Goal: Task Accomplishment & Management: Manage account settings

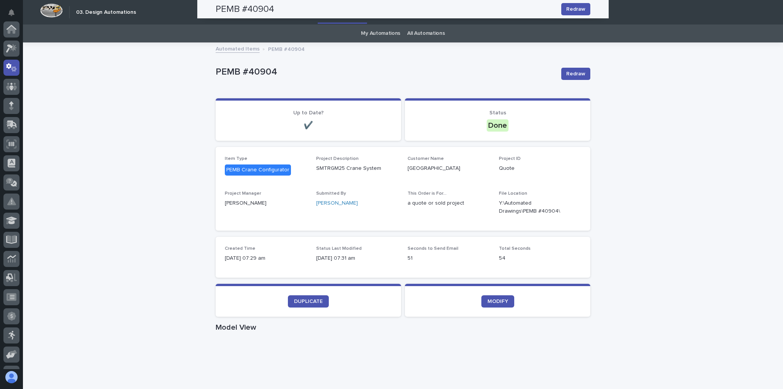
scroll to position [38, 0]
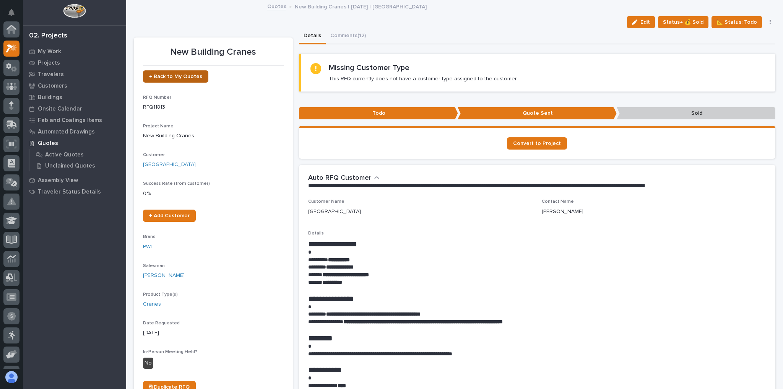
scroll to position [19, 0]
click at [51, 62] on p "Projects" at bounding box center [49, 63] width 22 height 7
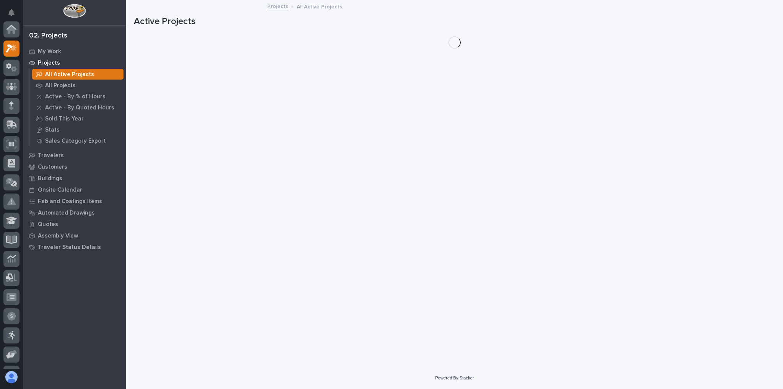
scroll to position [19, 0]
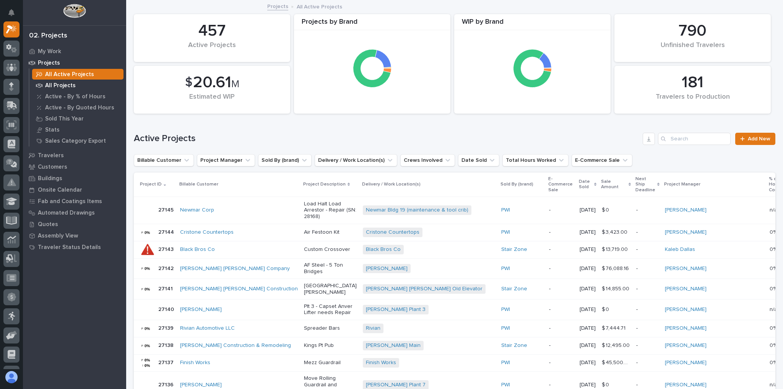
click at [74, 86] on div "All Projects" at bounding box center [77, 85] width 91 height 11
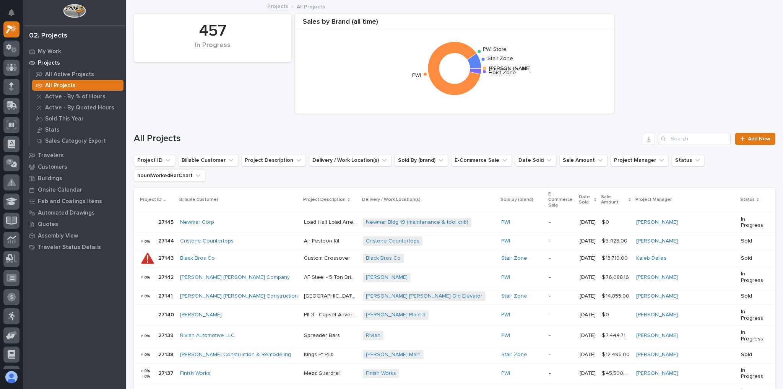
click at [47, 63] on p "Projects" at bounding box center [49, 63] width 22 height 7
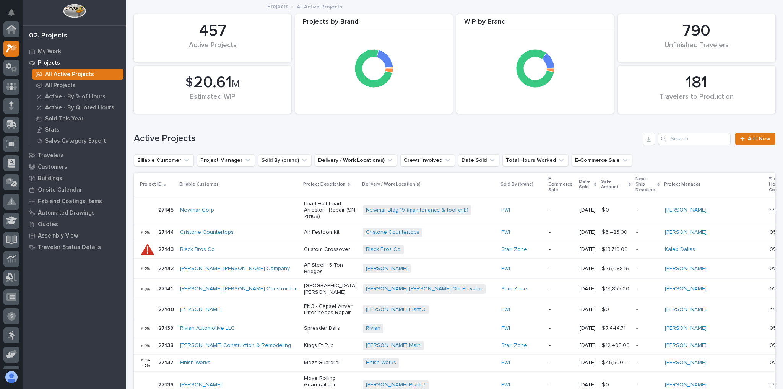
scroll to position [19, 0]
click at [46, 51] on p "My Work" at bounding box center [49, 51] width 23 height 7
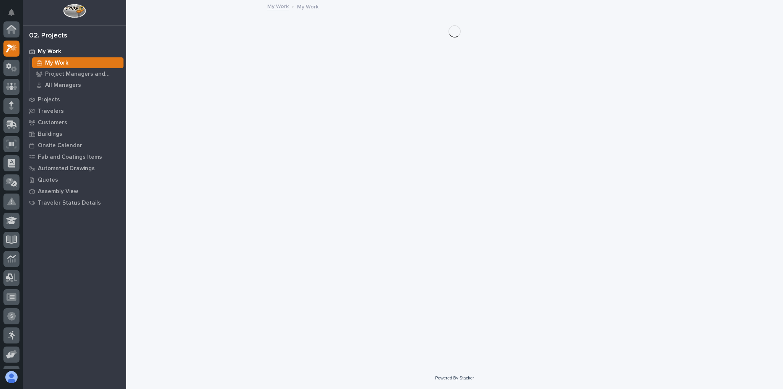
scroll to position [19, 0]
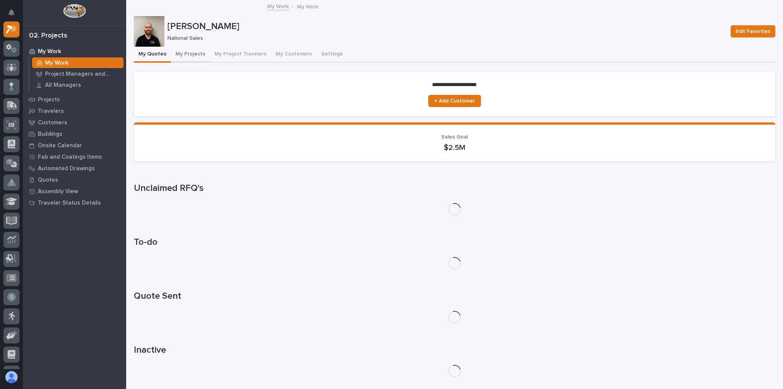
click at [182, 54] on button "My Projects" at bounding box center [190, 55] width 39 height 16
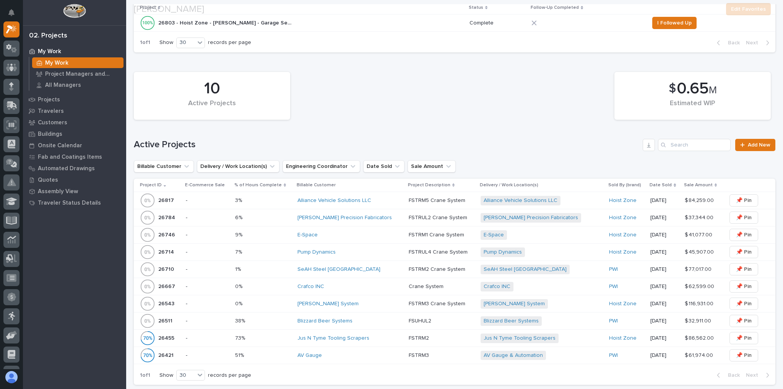
scroll to position [306, 0]
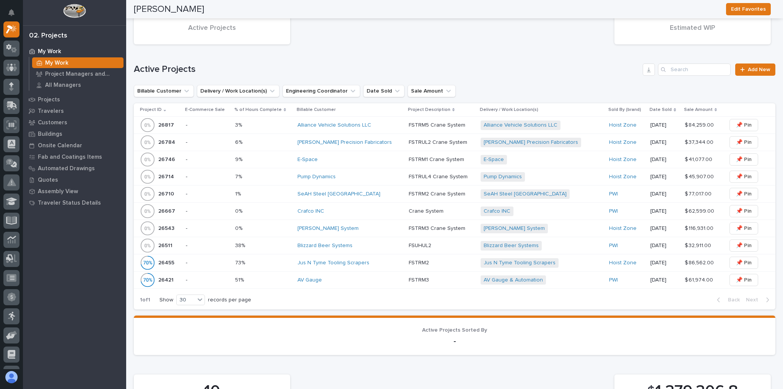
click at [351, 209] on div "Crafco INC" at bounding box center [349, 211] width 105 height 6
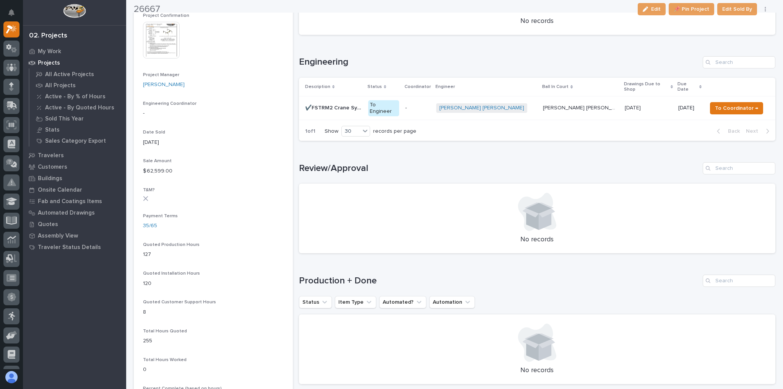
scroll to position [336, 0]
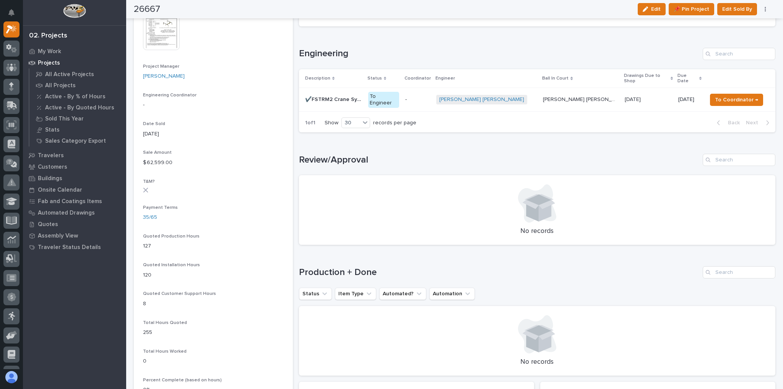
click at [399, 92] on p "To Engineer" at bounding box center [383, 100] width 31 height 16
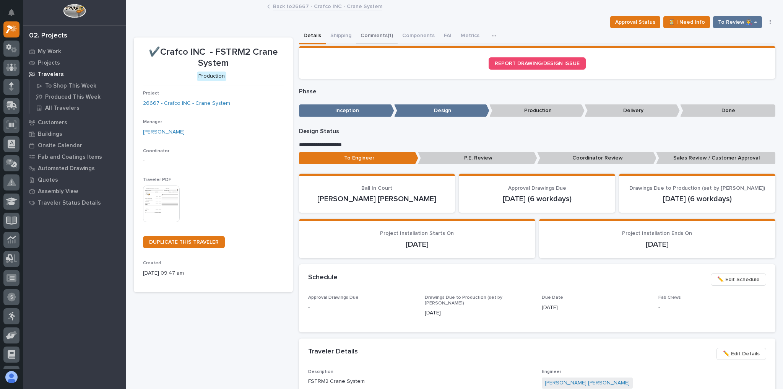
click at [374, 35] on button "Comments (1)" at bounding box center [377, 36] width 42 height 16
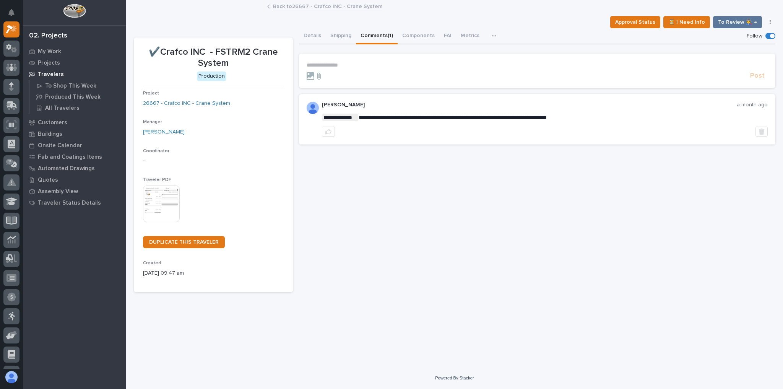
click at [365, 67] on p "**********" at bounding box center [537, 65] width 461 height 6
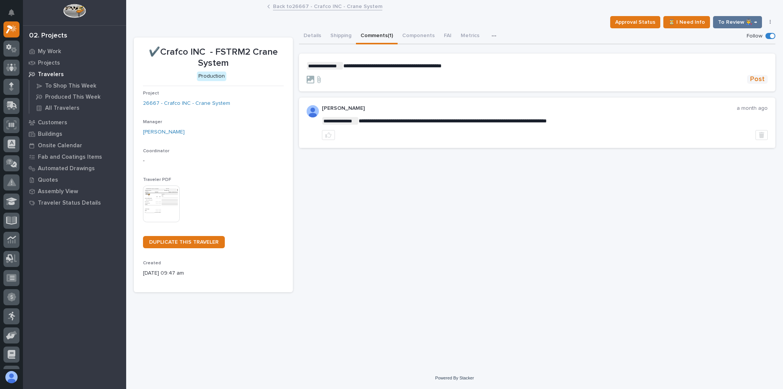
click at [750, 75] on button "Post" at bounding box center [757, 79] width 21 height 9
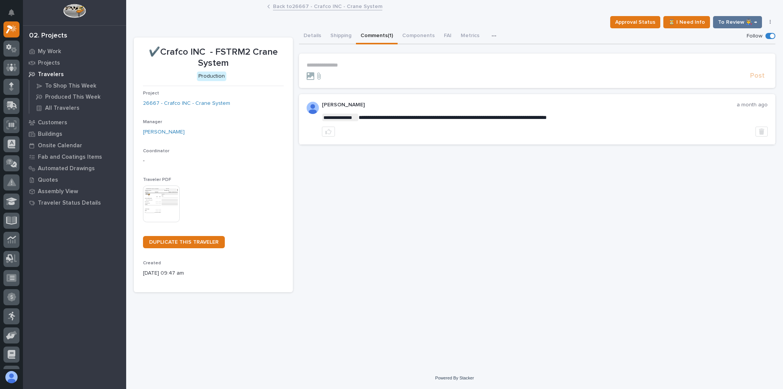
click at [322, 10] on link "Back to 26667 - Crafco INC - Crane System" at bounding box center [327, 6] width 109 height 9
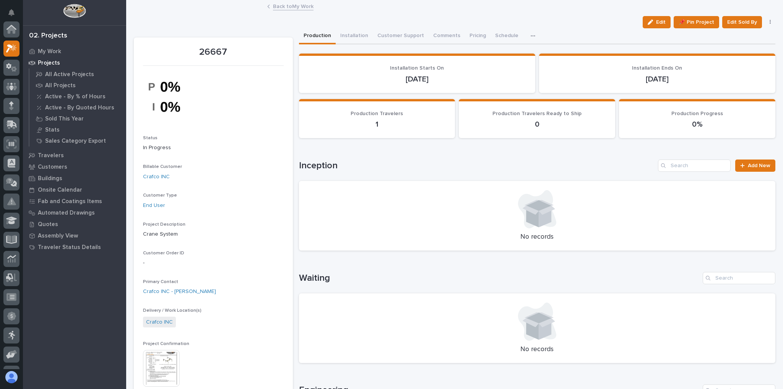
scroll to position [21, 0]
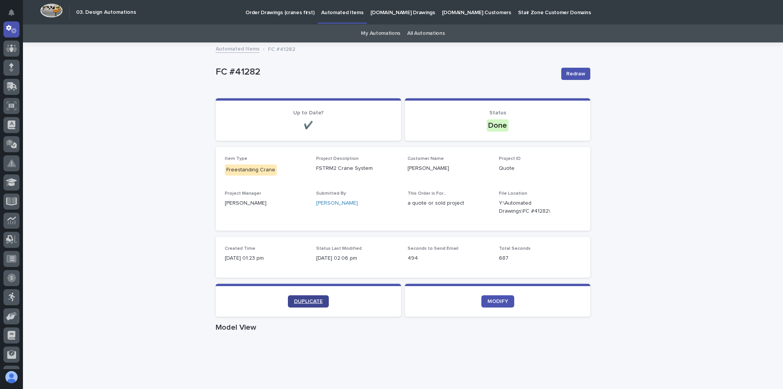
click at [309, 299] on span "DUPLICATE" at bounding box center [308, 301] width 29 height 5
click at [12, 89] on icon at bounding box center [11, 86] width 11 height 9
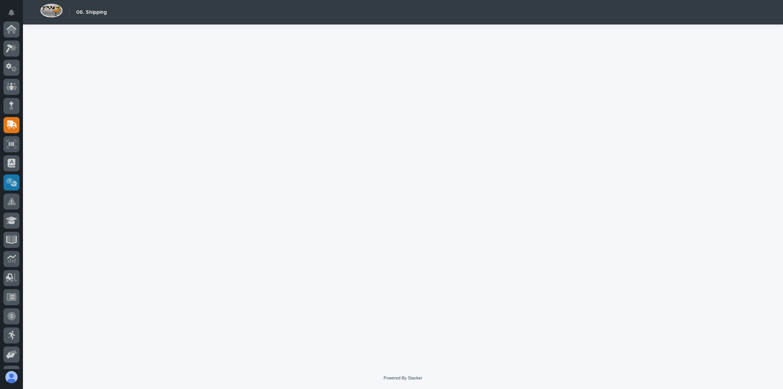
scroll to position [92, 0]
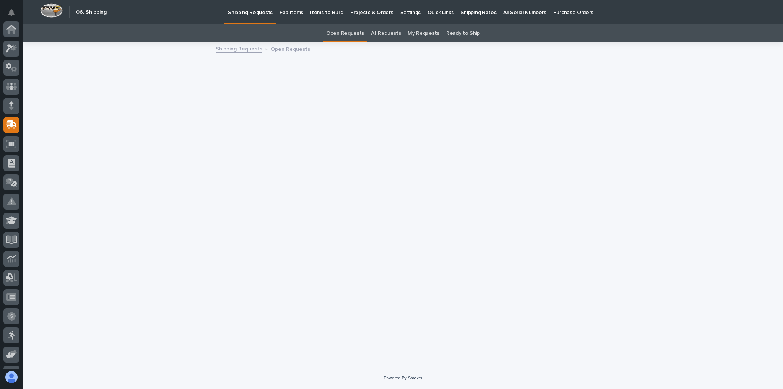
scroll to position [92, 0]
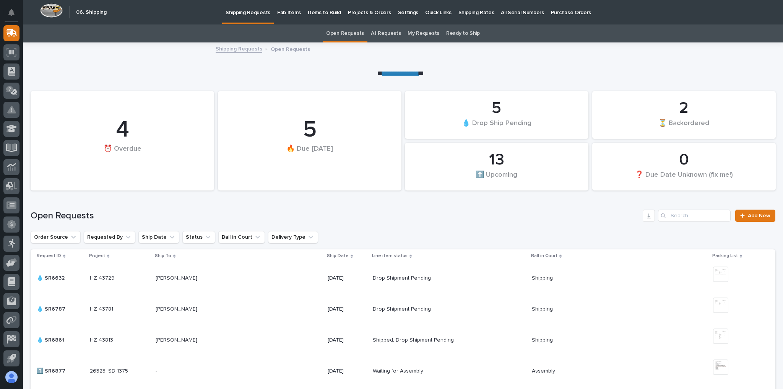
click at [468, 13] on p "Shipping Rates" at bounding box center [476, 8] width 36 height 16
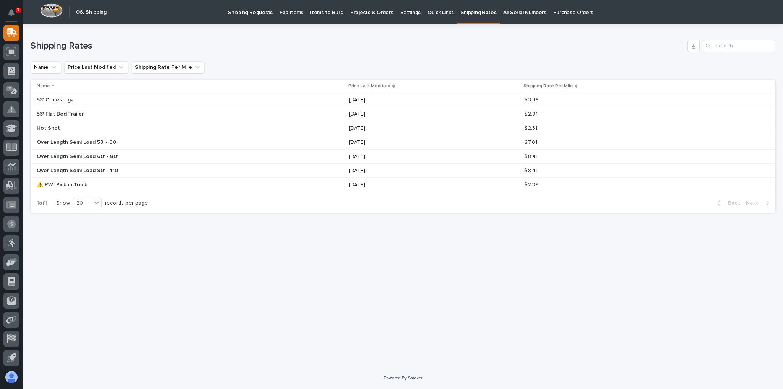
scroll to position [92, 0]
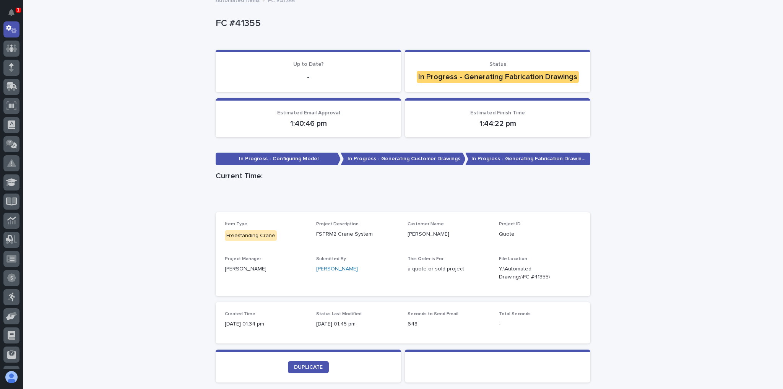
scroll to position [92, 0]
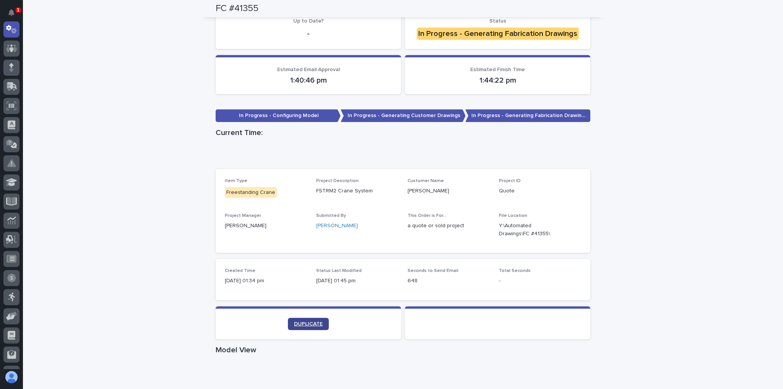
click at [307, 323] on span "DUPLICATE" at bounding box center [308, 323] width 29 height 5
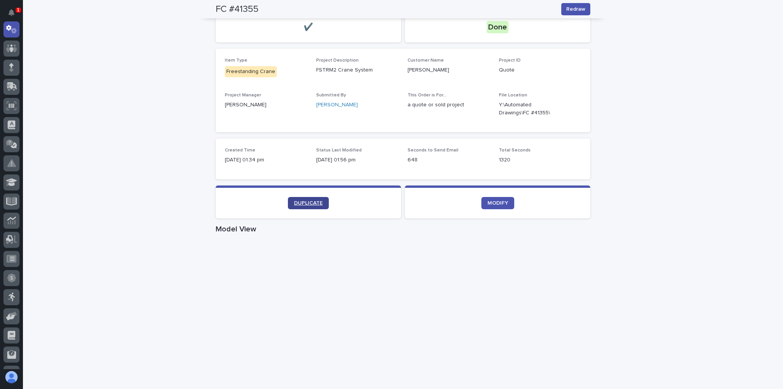
scroll to position [190, 0]
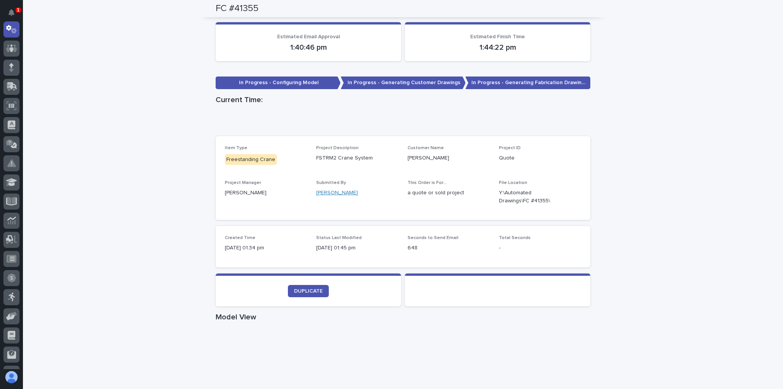
scroll to position [92, 0]
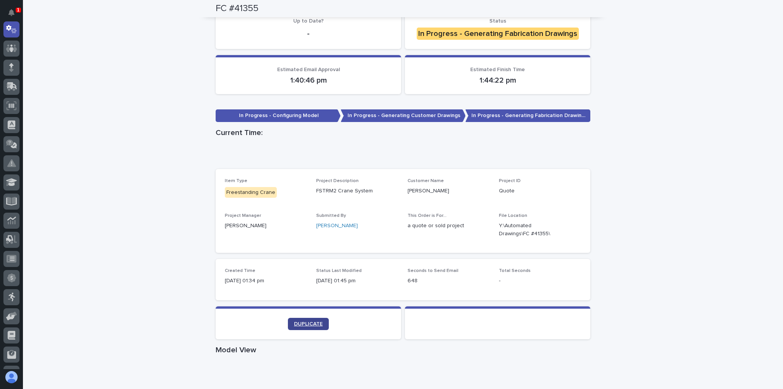
click at [312, 321] on span "DUPLICATE" at bounding box center [308, 323] width 29 height 5
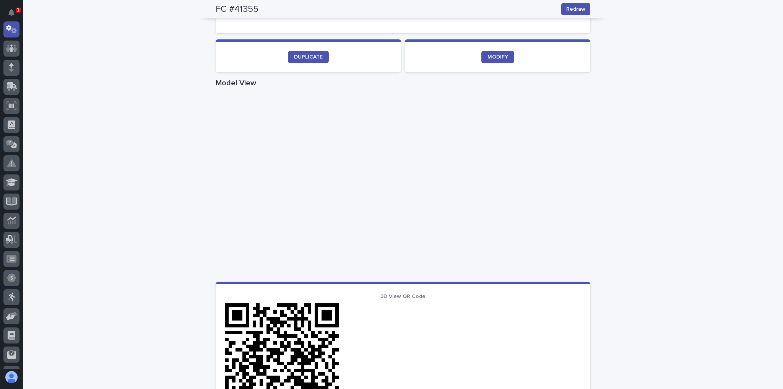
scroll to position [245, 0]
click at [174, 159] on div "Loading... Saving… Loading... Saving… FC #41355 Redraw FC #41355 Redraw Sorry, …" at bounding box center [403, 198] width 760 height 799
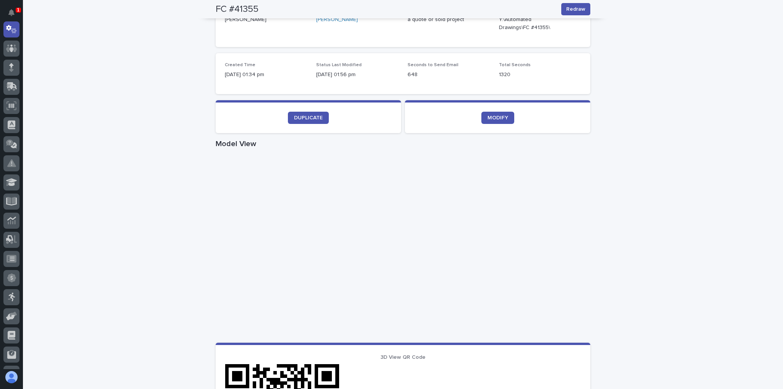
scroll to position [306, 0]
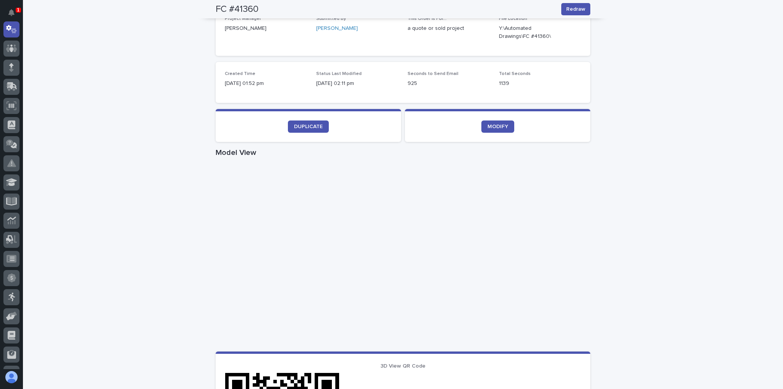
scroll to position [214, 0]
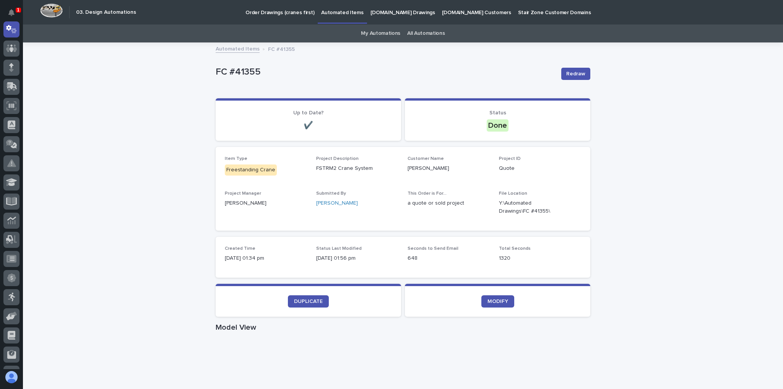
scroll to position [153, 0]
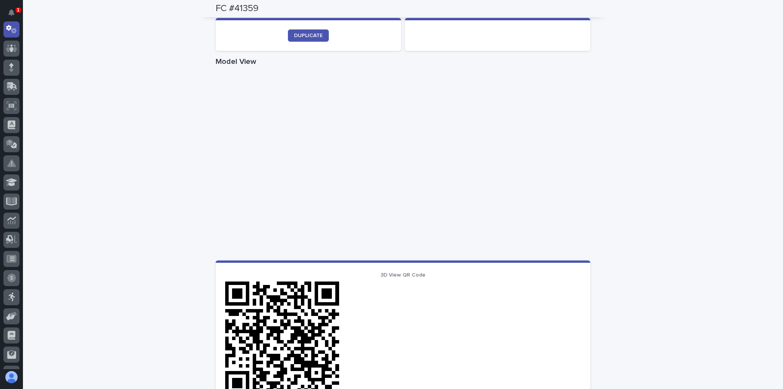
scroll to position [306, 0]
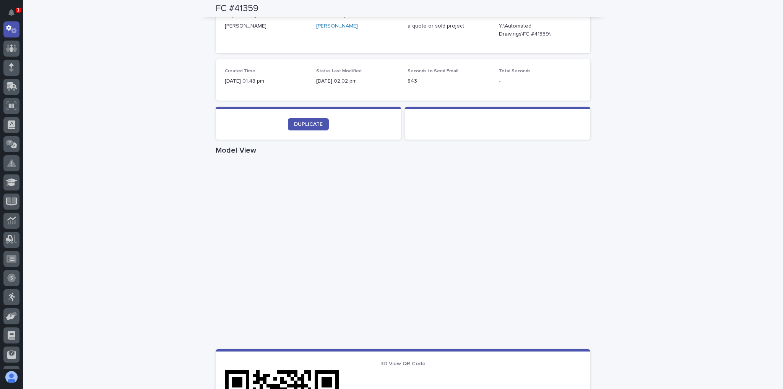
scroll to position [336, 0]
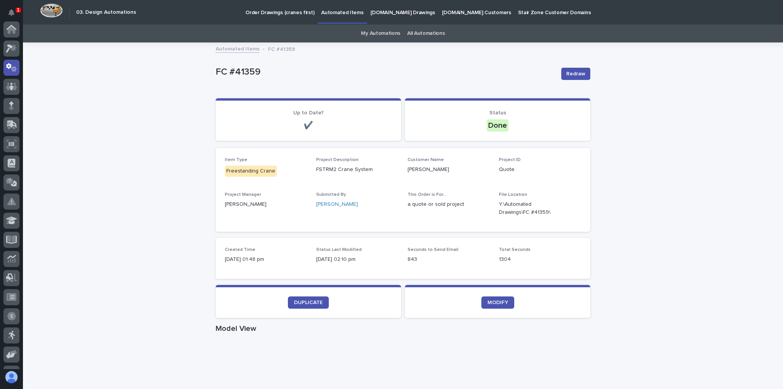
scroll to position [38, 0]
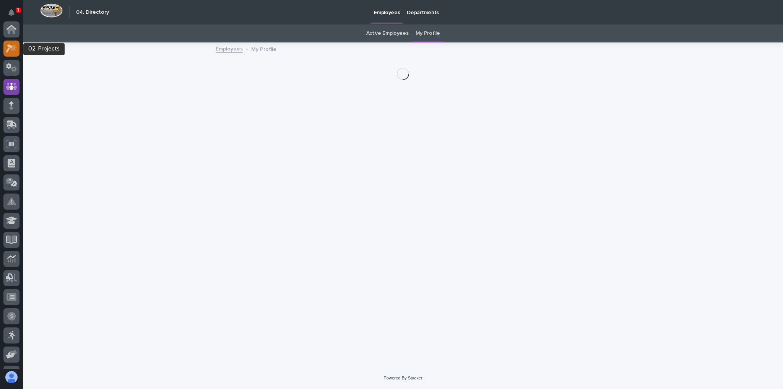
click at [13, 41] on div at bounding box center [11, 49] width 16 height 16
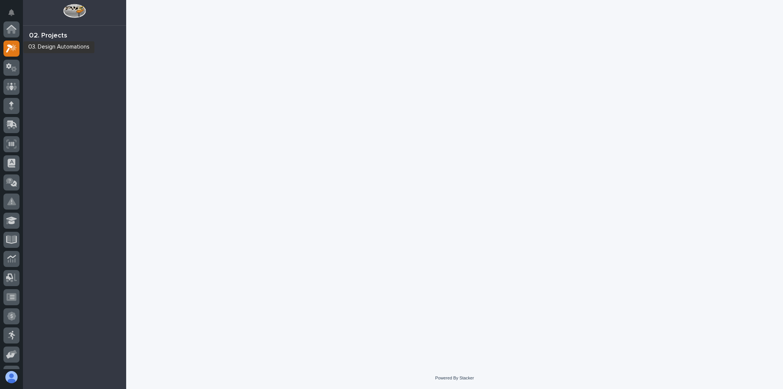
scroll to position [19, 0]
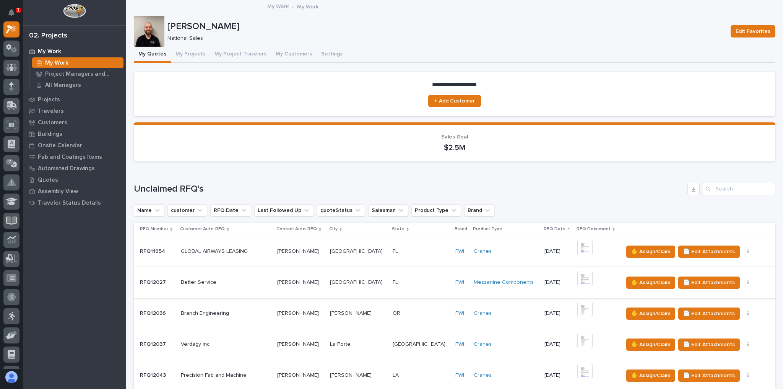
scroll to position [183, 0]
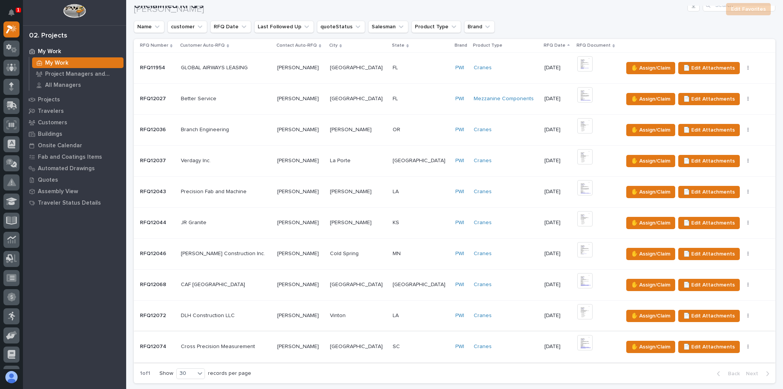
click at [577, 341] on img at bounding box center [584, 342] width 15 height 15
click at [577, 338] on img at bounding box center [584, 342] width 15 height 15
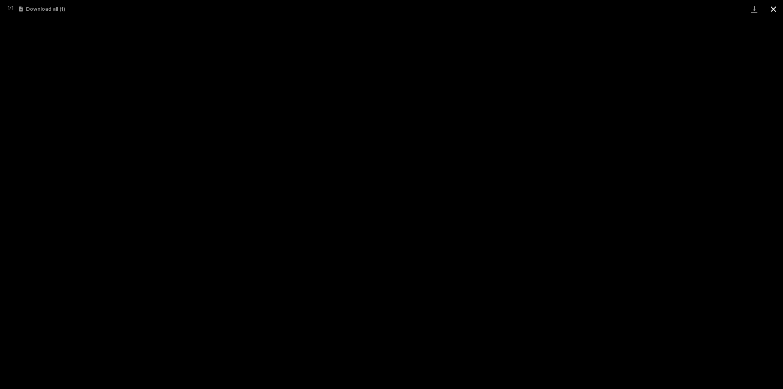
click at [767, 8] on button "Close gallery" at bounding box center [773, 9] width 19 height 18
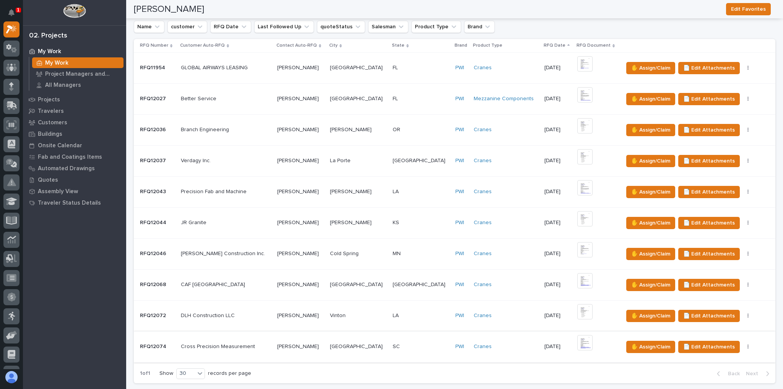
click at [743, 344] on button "button" at bounding box center [748, 346] width 11 height 5
click at [740, 341] on div "✋ Assign/Claim 📄 Edit Attachments 🪧 Edit Brand" at bounding box center [693, 347] width 140 height 12
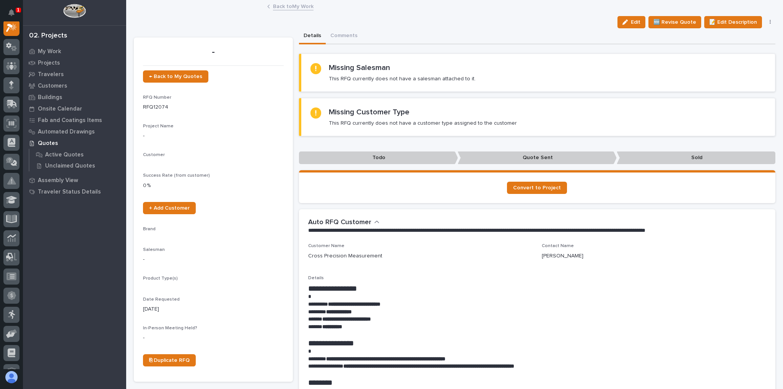
scroll to position [19, 0]
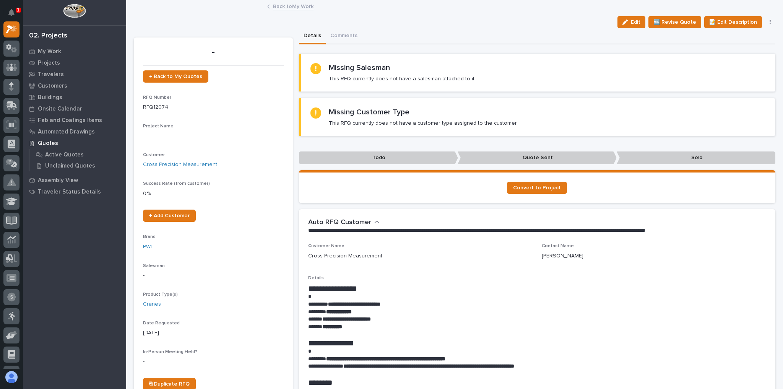
click at [765, 20] on button "button" at bounding box center [770, 21] width 11 height 5
click at [732, 60] on span "✋ Assign/Claim" at bounding box center [727, 61] width 39 height 9
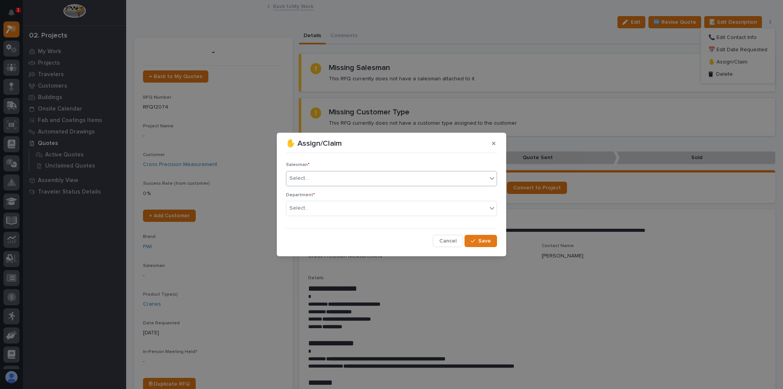
click at [357, 179] on div "Select..." at bounding box center [386, 178] width 201 height 13
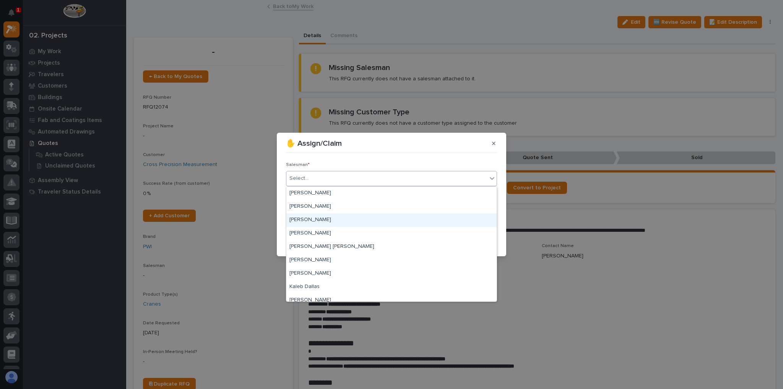
scroll to position [166, 0]
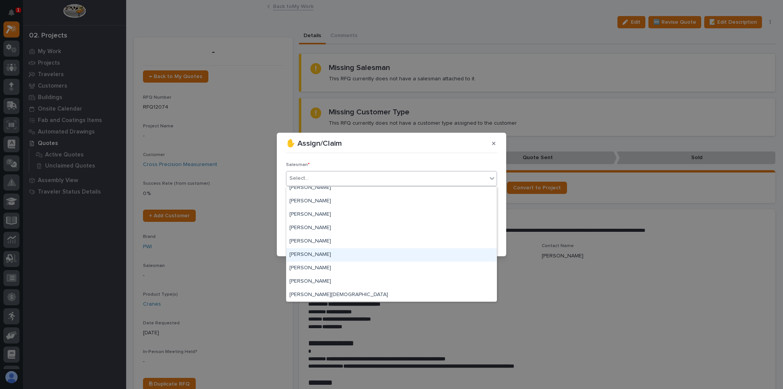
click at [328, 253] on div "[PERSON_NAME]" at bounding box center [391, 254] width 210 height 13
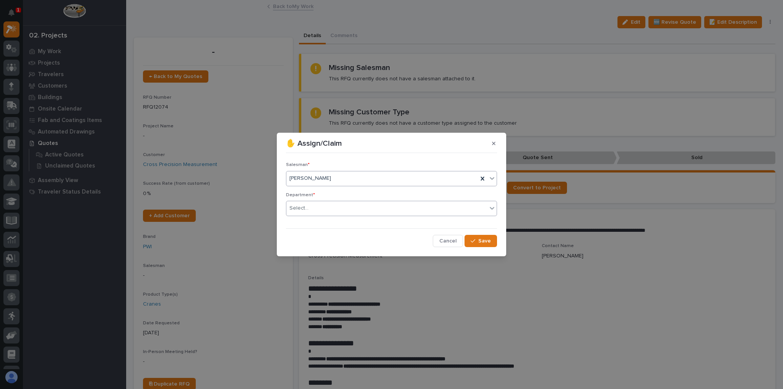
click at [312, 201] on div "Select..." at bounding box center [391, 208] width 211 height 15
click at [313, 222] on span "National Sales" at bounding box center [308, 222] width 39 height 8
click at [479, 242] on span "Save" at bounding box center [484, 240] width 13 height 7
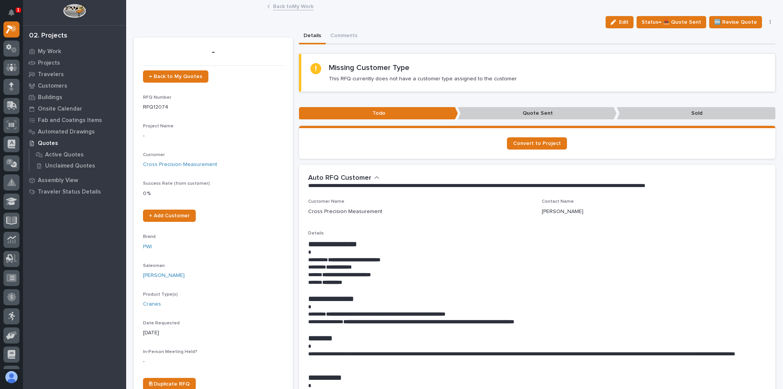
click at [288, 2] on link "Back to My Work" at bounding box center [293, 6] width 41 height 9
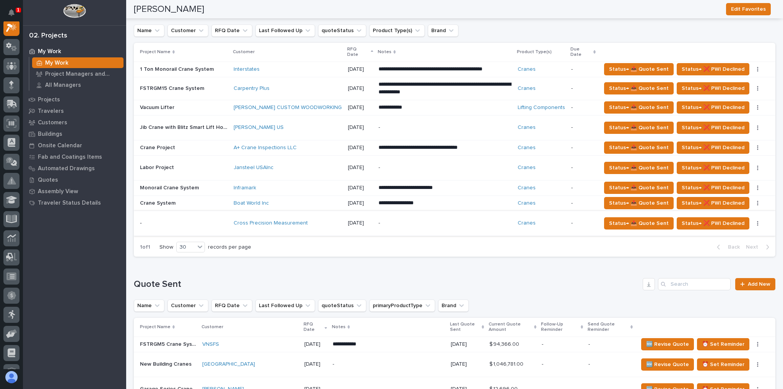
scroll to position [581, 0]
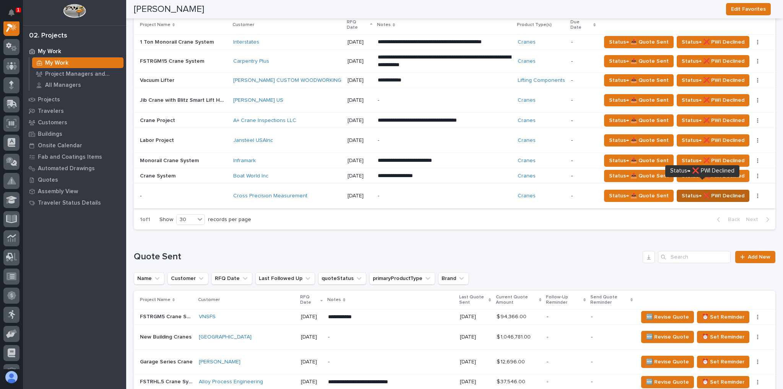
click at [683, 191] on span "Status→ ❌ PWI Declined" at bounding box center [713, 195] width 63 height 9
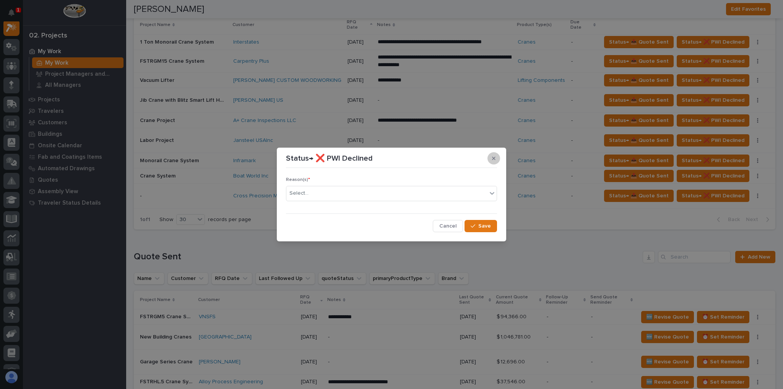
click at [495, 160] on icon "button" at bounding box center [493, 158] width 3 height 3
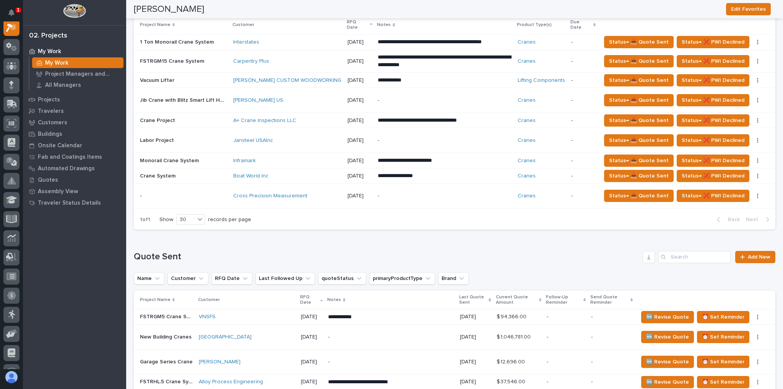
click at [321, 190] on div "Cross Precision Measurement" at bounding box center [287, 196] width 108 height 13
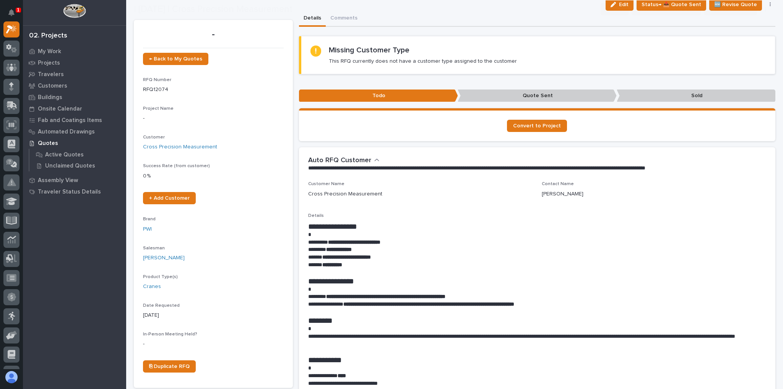
scroll to position [61, 0]
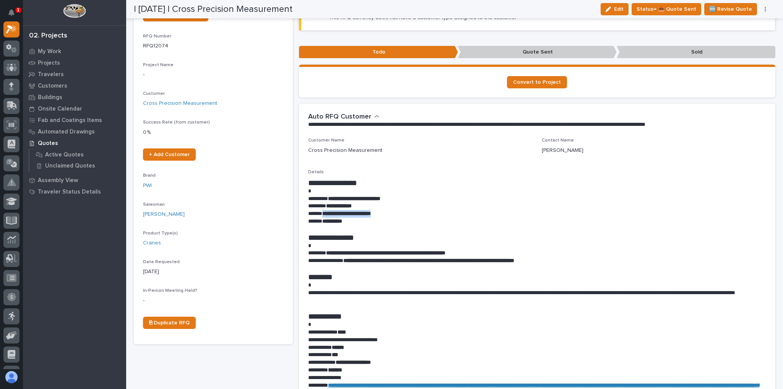
drag, startPoint x: 396, startPoint y: 212, endPoint x: 323, endPoint y: 213, distance: 72.6
click at [323, 213] on p "**********" at bounding box center [535, 214] width 455 height 8
copy strong "**********"
click at [766, 10] on button "button" at bounding box center [765, 8] width 11 height 5
click at [548, 32] on div "Loading... Saving… Missing Customer Type This RFQ currently does not have a cus…" at bounding box center [537, 14] width 477 height 44
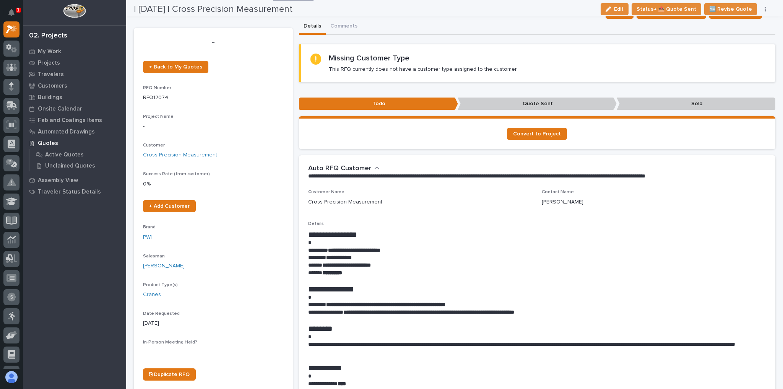
scroll to position [0, 0]
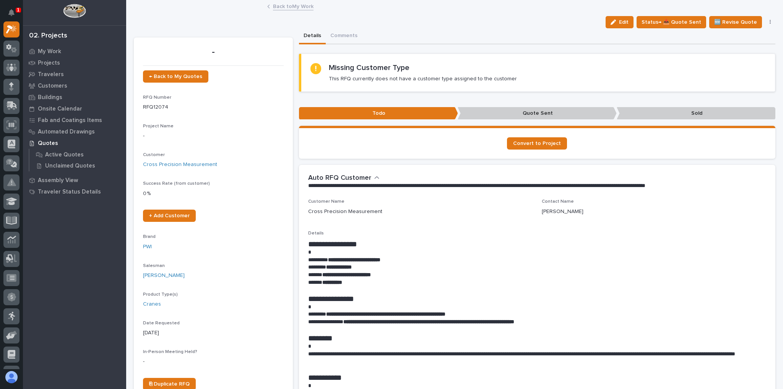
click at [291, 6] on link "Back to My Work" at bounding box center [293, 6] width 41 height 9
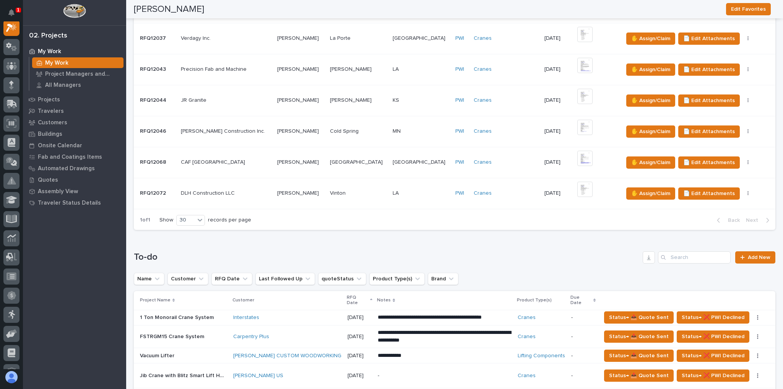
scroll to position [459, 0]
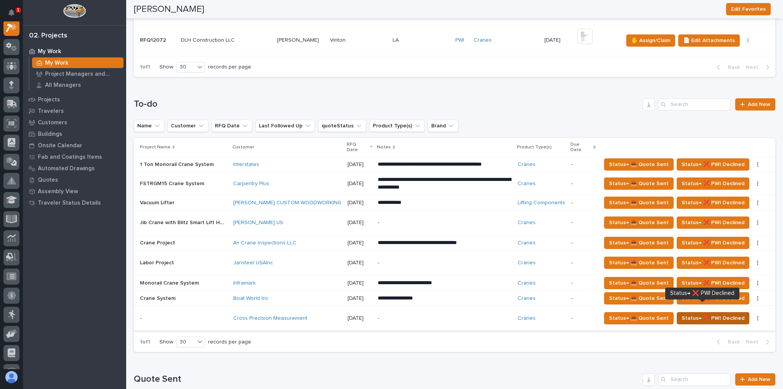
click at [704, 313] on span "Status→ ❌ PWI Declined" at bounding box center [713, 317] width 63 height 9
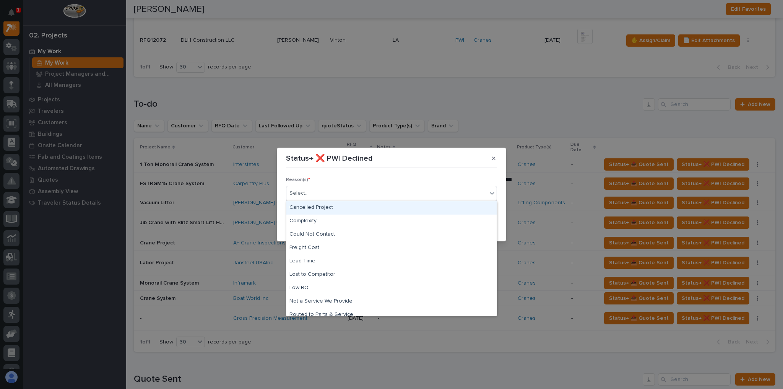
click at [435, 199] on div "Select..." at bounding box center [386, 193] width 201 height 13
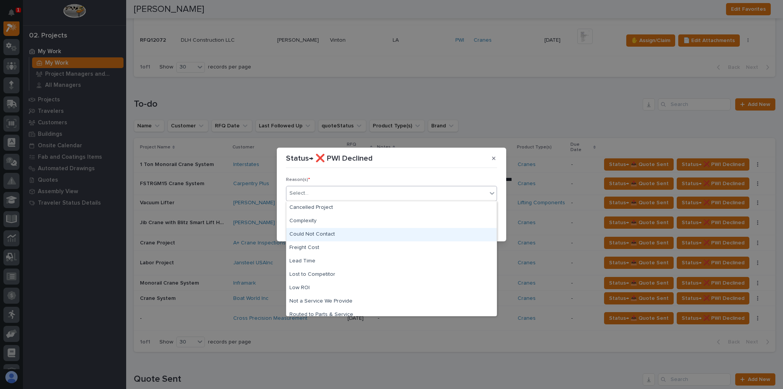
scroll to position [32, 0]
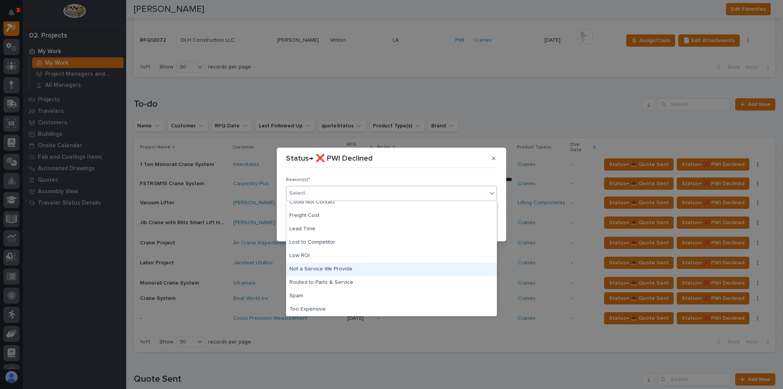
click at [333, 268] on div "Not a Service We Provide" at bounding box center [391, 269] width 210 height 13
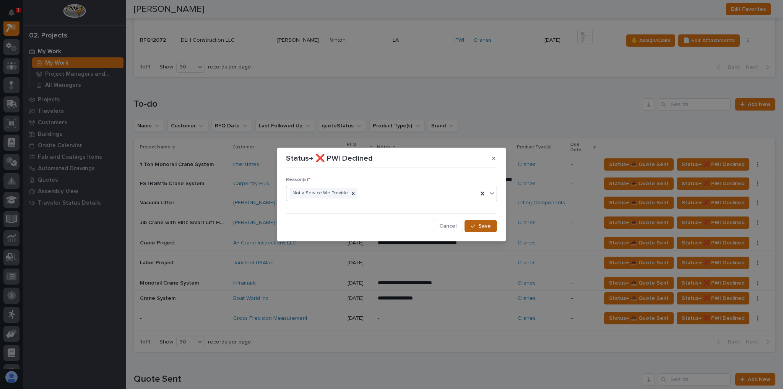
click at [479, 225] on span "Save" at bounding box center [484, 225] width 13 height 7
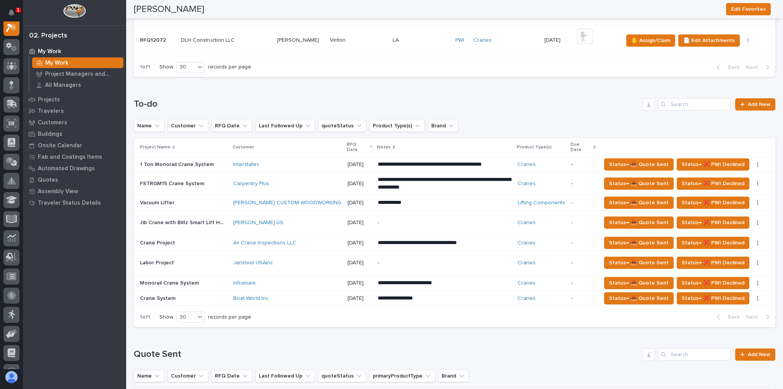
click at [209, 257] on div "Labor Project Labor Project" at bounding box center [183, 263] width 87 height 13
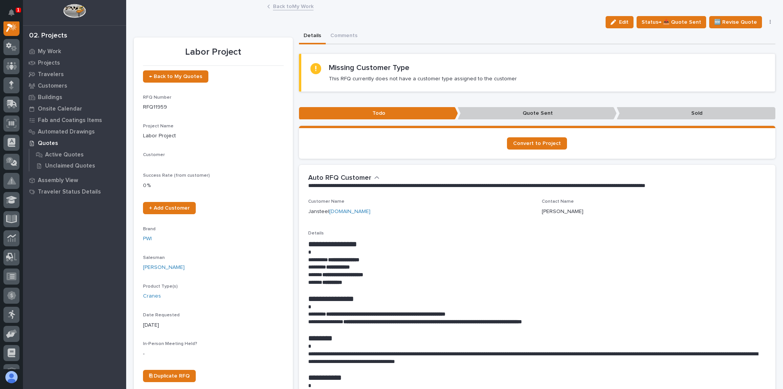
scroll to position [19, 0]
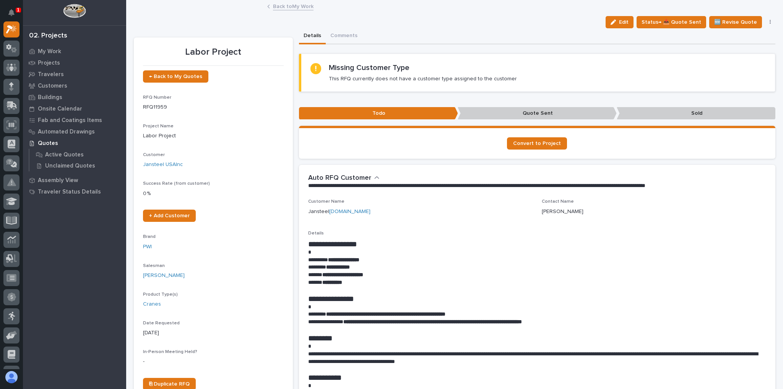
click at [628, 22] on span "Edit" at bounding box center [624, 22] width 10 height 7
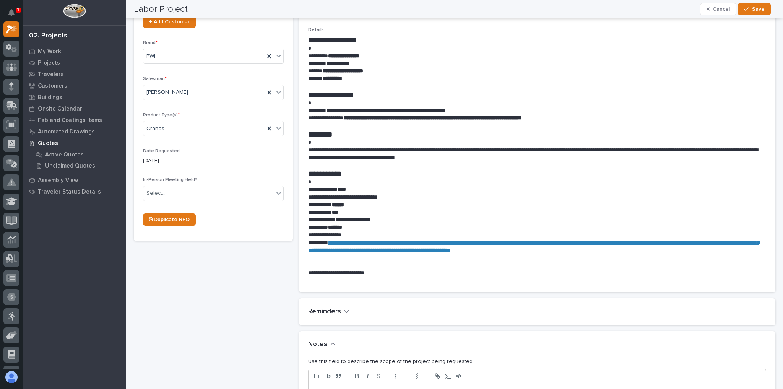
scroll to position [245, 0]
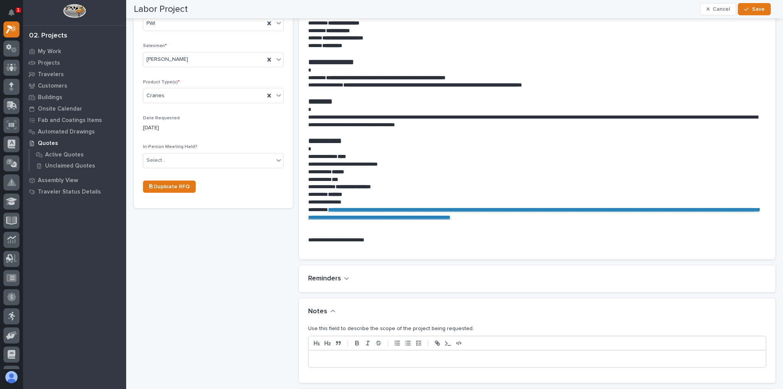
click at [321, 357] on p at bounding box center [537, 359] width 446 height 8
click at [749, 8] on div "button" at bounding box center [748, 8] width 8 height 5
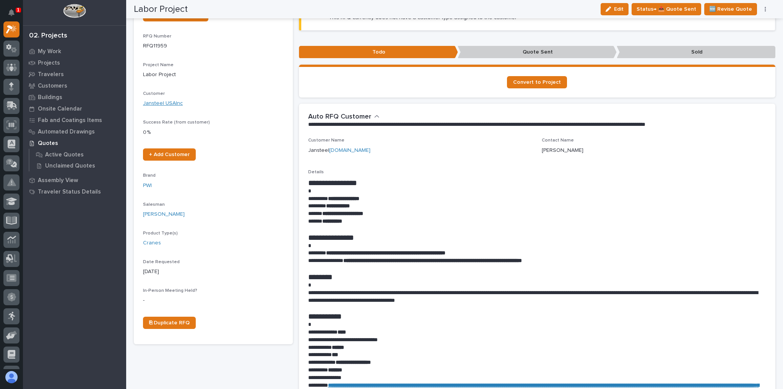
scroll to position [0, 0]
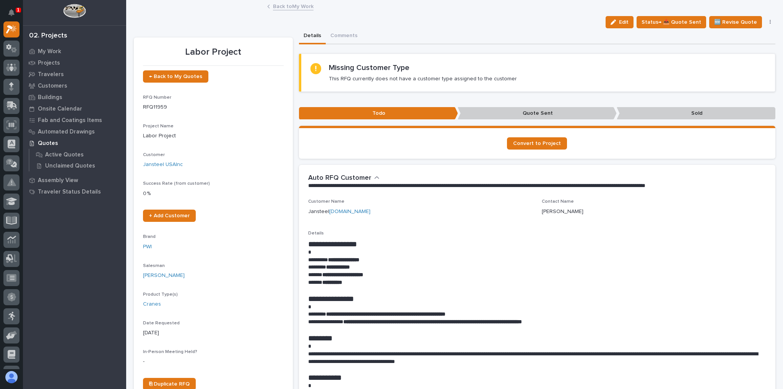
click at [274, 6] on link "Back to My Work" at bounding box center [293, 6] width 41 height 9
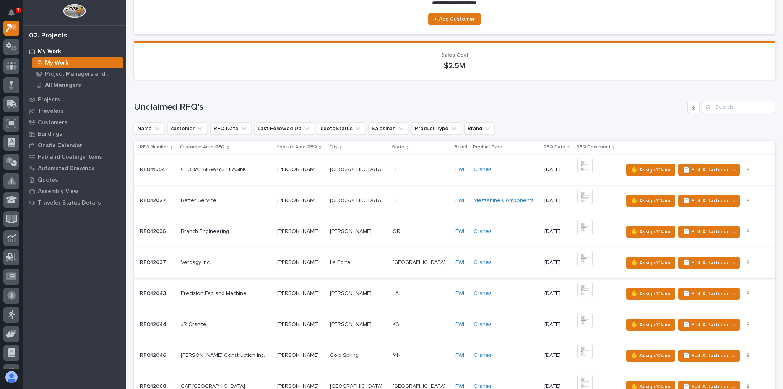
scroll to position [183, 0]
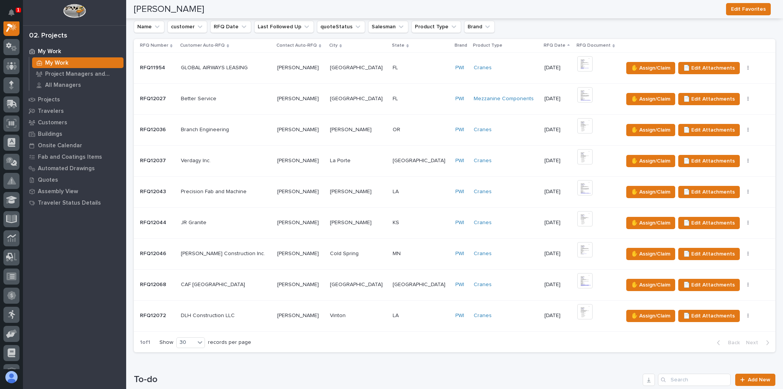
click at [398, 279] on div "TX TX" at bounding box center [421, 284] width 57 height 13
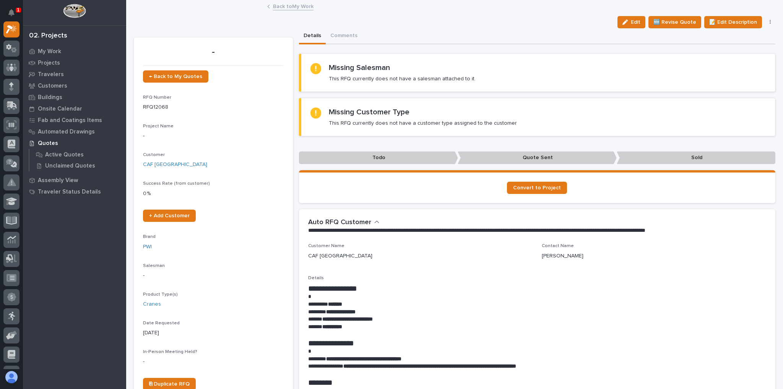
click at [294, 9] on link "Back to My Work" at bounding box center [293, 6] width 41 height 9
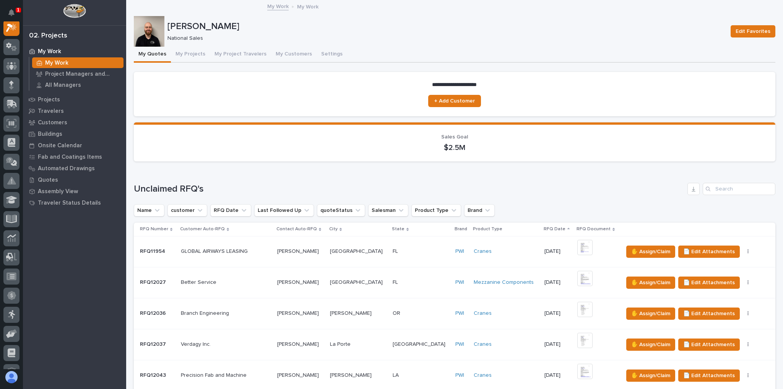
scroll to position [214, 0]
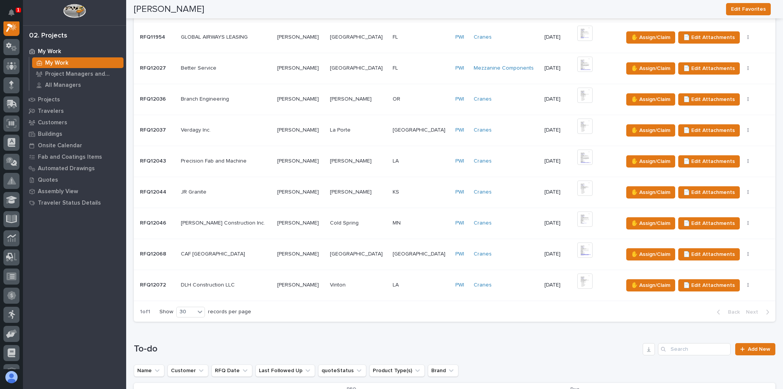
click at [262, 282] on p at bounding box center [226, 285] width 90 height 6
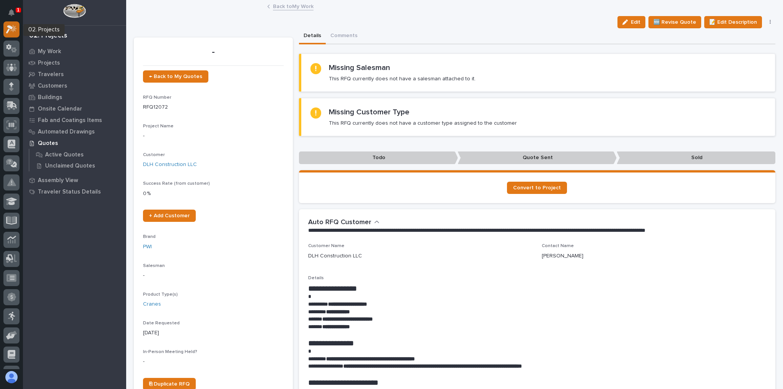
click at [14, 29] on icon at bounding box center [13, 28] width 6 height 8
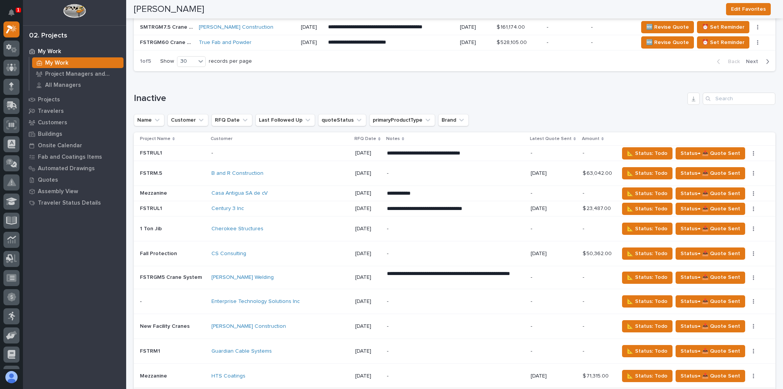
scroll to position [1223, 0]
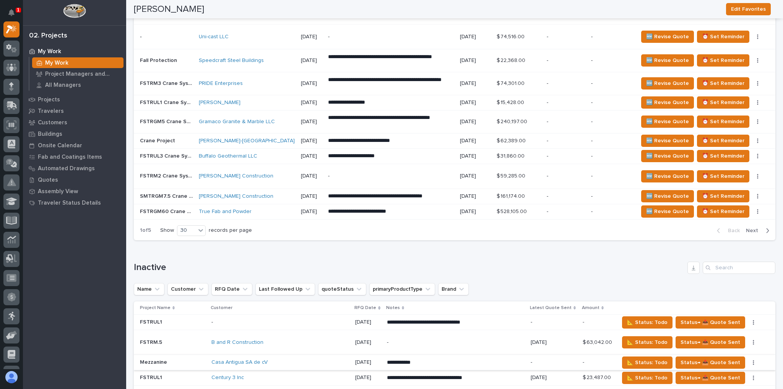
click at [753, 360] on icon "button" at bounding box center [754, 362] width 2 height 5
click at [729, 373] on span "Status→ 👎 Rejected" at bounding box center [724, 377] width 50 height 9
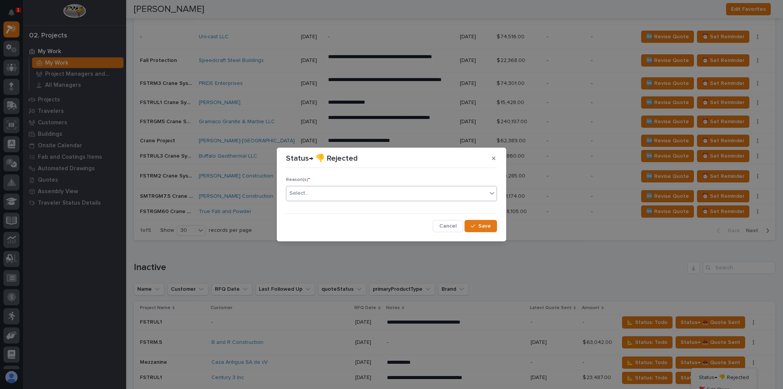
click at [324, 192] on div "Select..." at bounding box center [386, 193] width 201 height 13
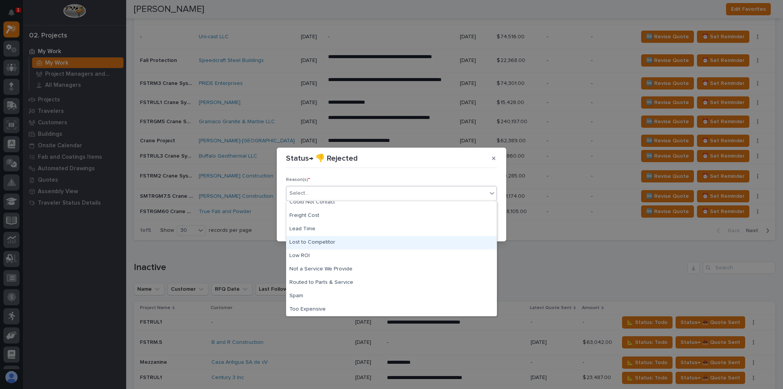
scroll to position [0, 0]
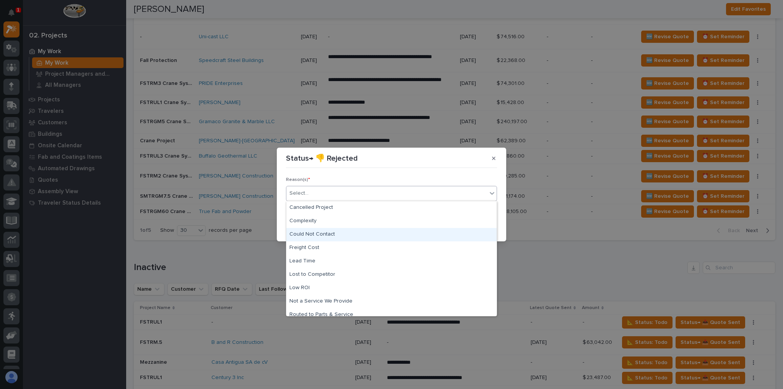
click at [322, 235] on div "Could Not Contact" at bounding box center [391, 234] width 210 height 13
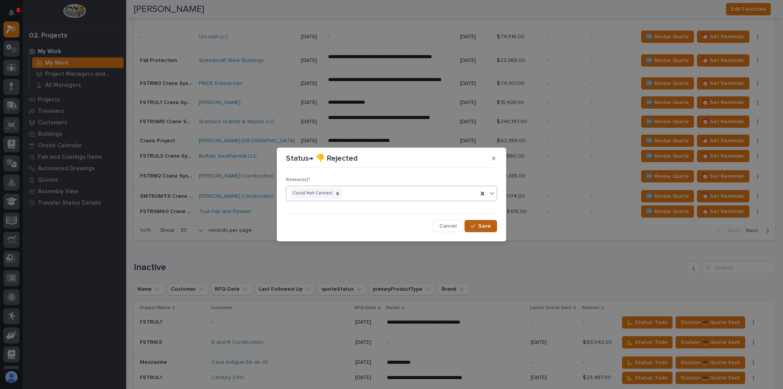
click at [484, 227] on span "Save" at bounding box center [484, 225] width 13 height 7
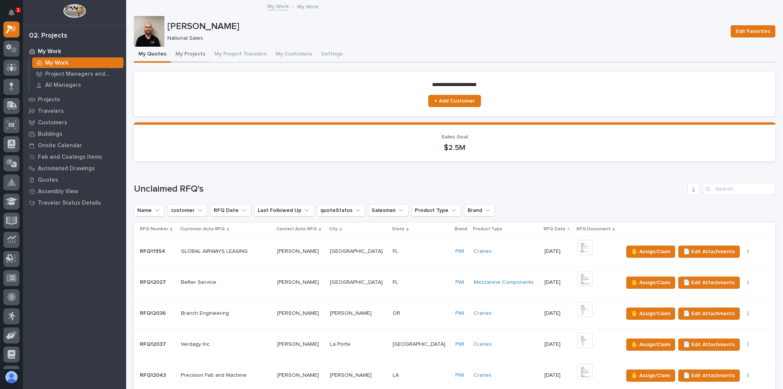
click at [193, 60] on button "My Projects" at bounding box center [190, 55] width 39 height 16
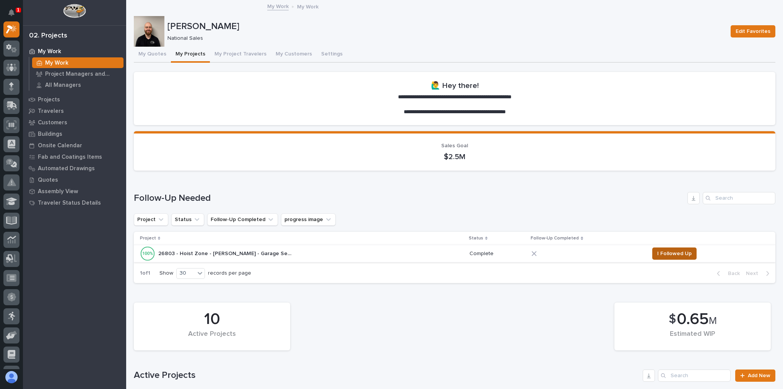
click at [659, 253] on span "I Followed Up" at bounding box center [674, 253] width 34 height 9
click at [684, 250] on span "I Followed Up" at bounding box center [674, 253] width 34 height 9
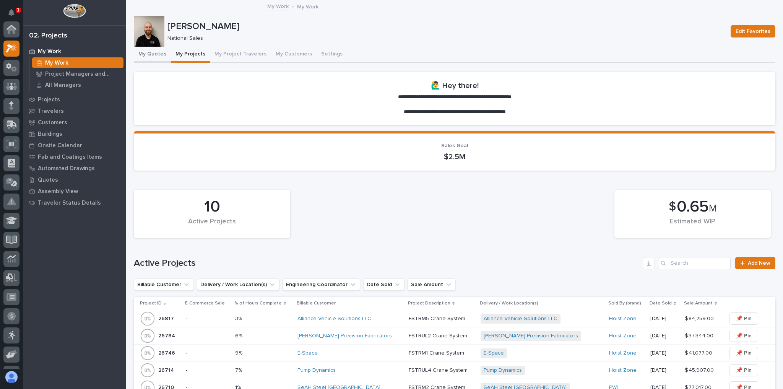
click at [157, 53] on button "My Quotes" at bounding box center [152, 55] width 37 height 16
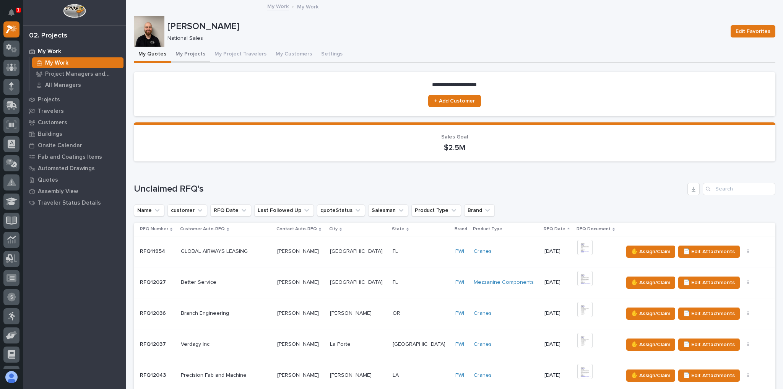
click at [184, 59] on button "My Projects" at bounding box center [190, 55] width 39 height 16
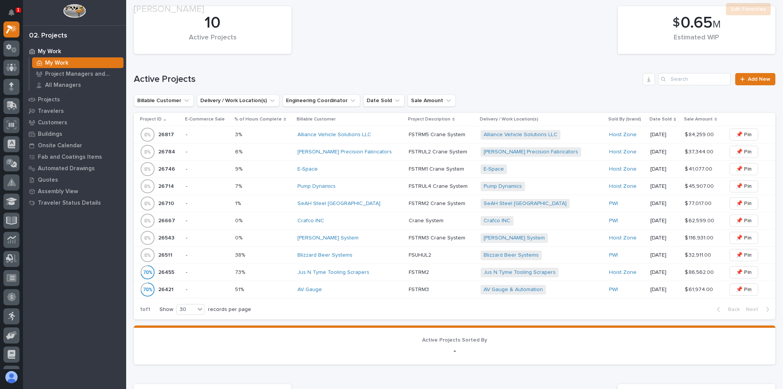
scroll to position [214, 0]
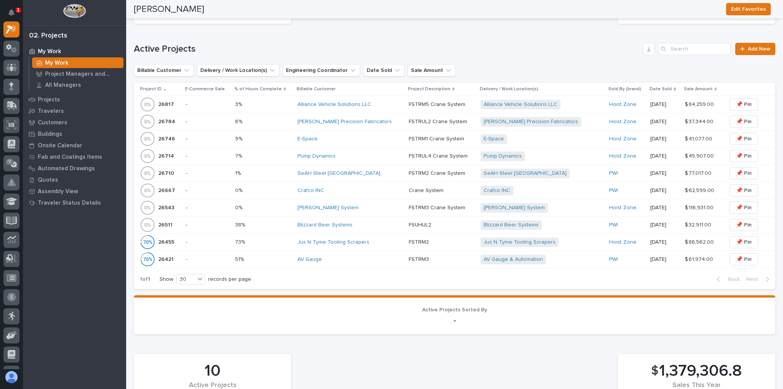
click at [294, 104] on td "3% 3%" at bounding box center [263, 104] width 62 height 17
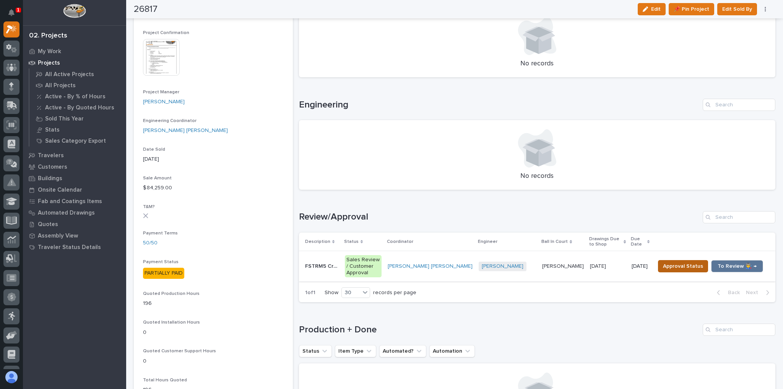
scroll to position [336, 0]
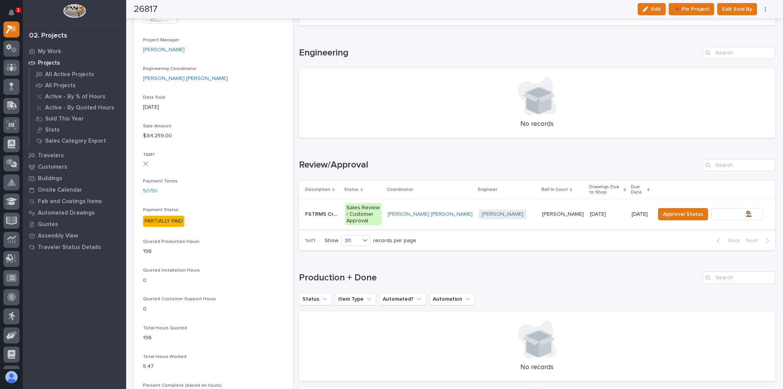
click at [729, 212] on span "To Review 👨‍🏭 →" at bounding box center [737, 213] width 39 height 9
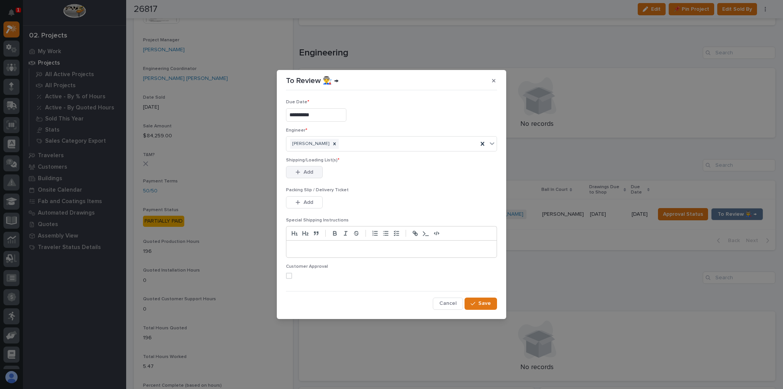
click at [309, 172] on span "Add" at bounding box center [309, 172] width 10 height 7
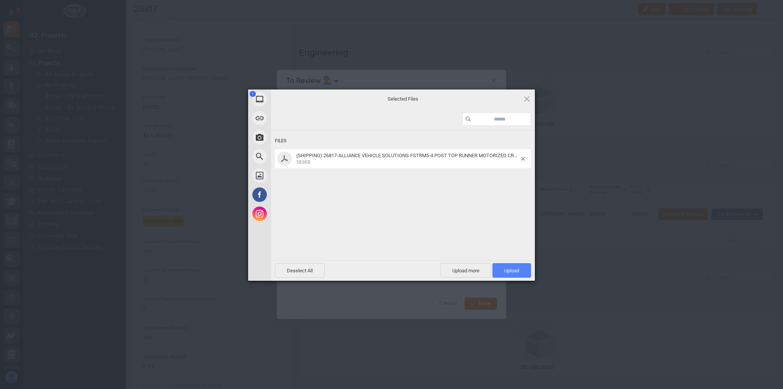
click at [509, 272] on span "Upload 1" at bounding box center [511, 271] width 15 height 6
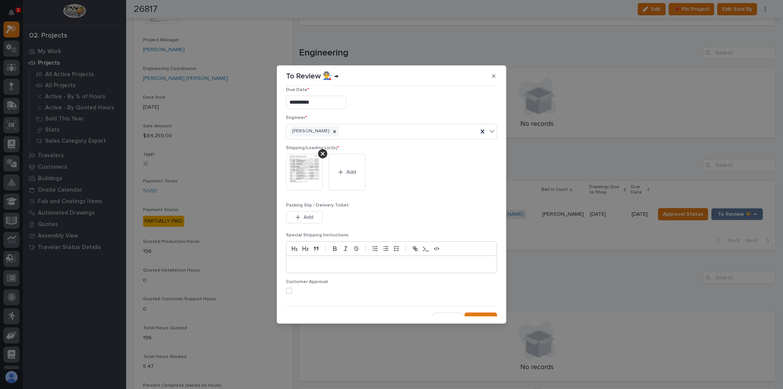
scroll to position [15, 0]
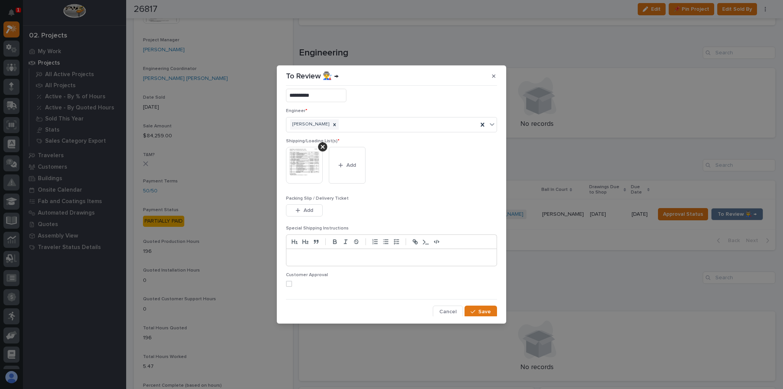
click at [290, 282] on span at bounding box center [289, 284] width 6 height 6
click at [485, 310] on span "Save" at bounding box center [484, 311] width 13 height 7
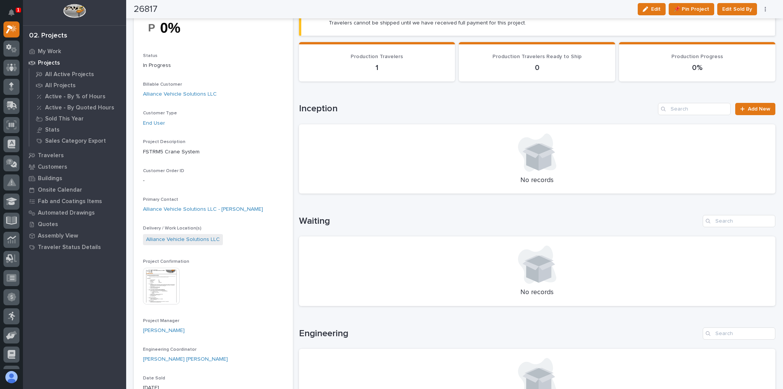
scroll to position [0, 0]
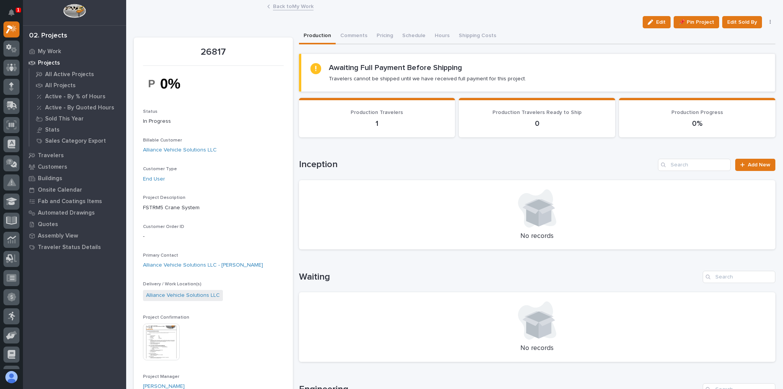
click at [267, 6] on icon at bounding box center [268, 7] width 3 height 4
click at [274, 6] on link "Back to My Work" at bounding box center [293, 6] width 41 height 9
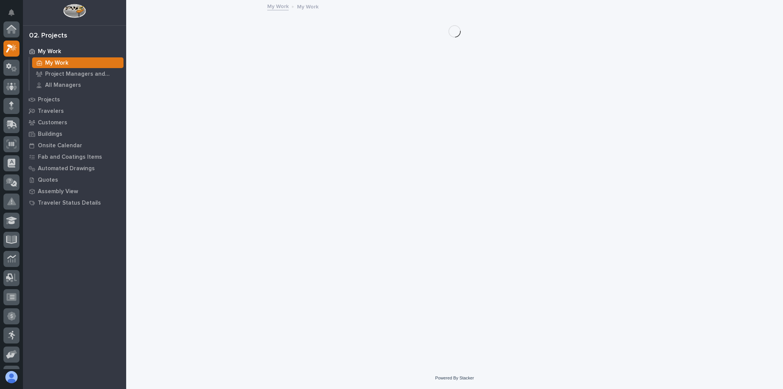
scroll to position [21, 0]
click at [7, 14] on button "Notifications" at bounding box center [11, 13] width 16 height 16
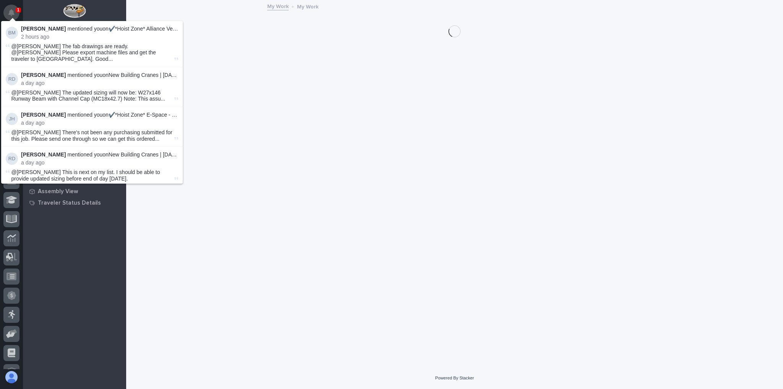
scroll to position [19, 0]
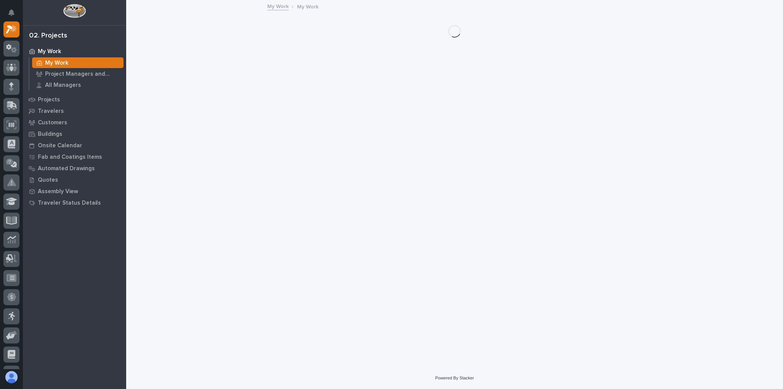
click at [292, 63] on div "Loading... Saving… Loading... Saving…" at bounding box center [454, 174] width 649 height 347
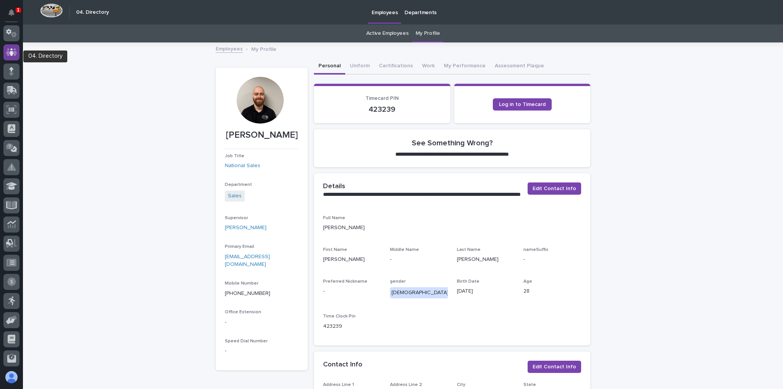
scroll to position [26, 0]
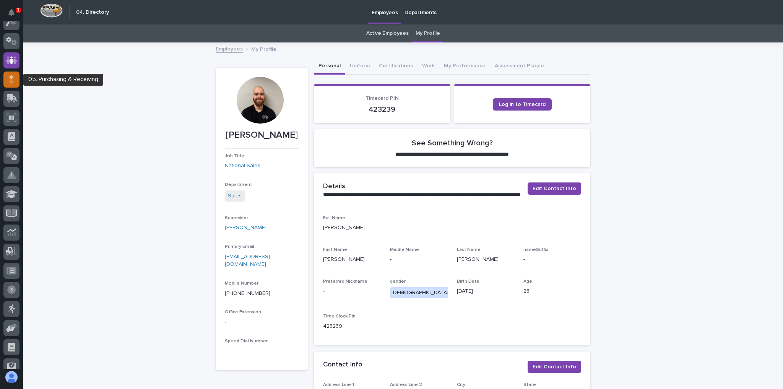
click at [9, 74] on div at bounding box center [11, 79] width 16 height 16
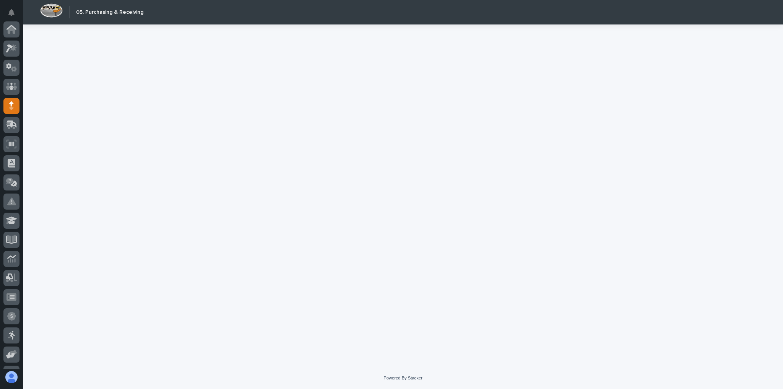
scroll to position [76, 0]
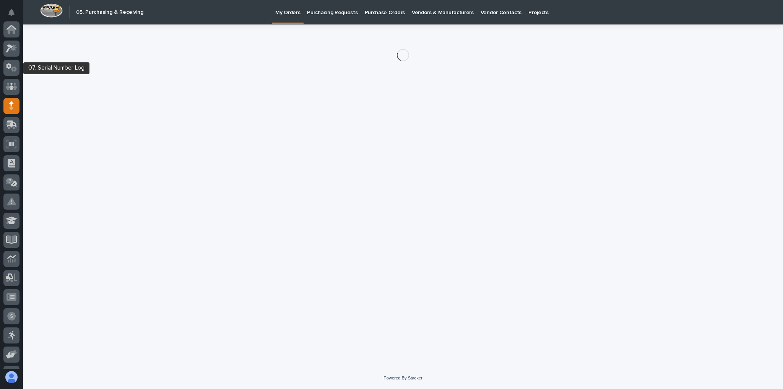
scroll to position [76, 0]
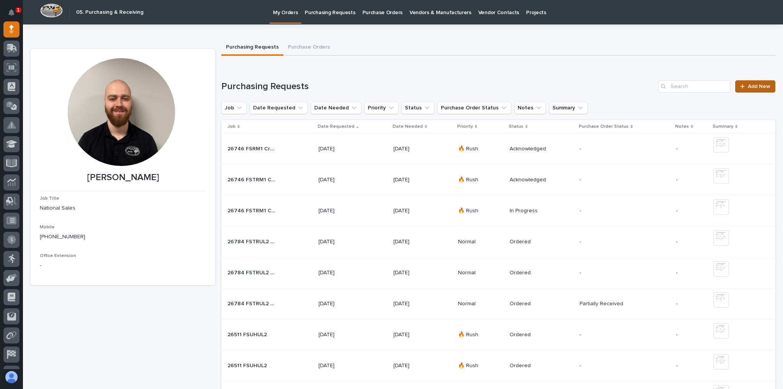
click at [762, 87] on span "Add New" at bounding box center [759, 86] width 23 height 5
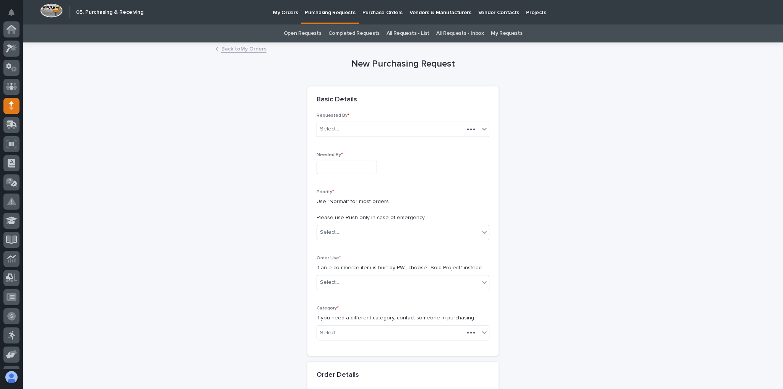
scroll to position [76, 0]
click at [335, 161] on input "text" at bounding box center [347, 167] width 60 height 13
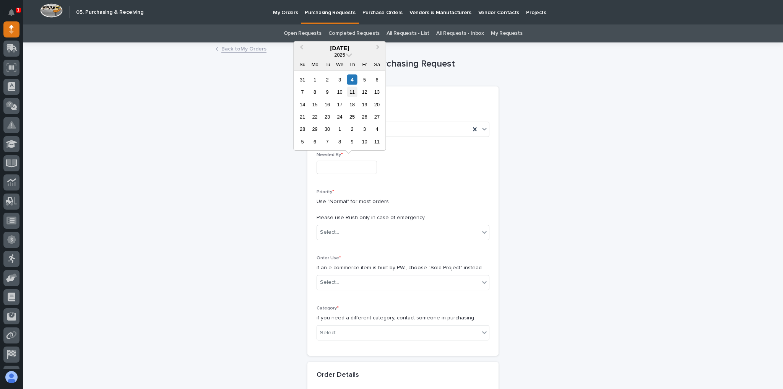
click at [352, 93] on div "11" at bounding box center [352, 92] width 10 height 10
type input "**********"
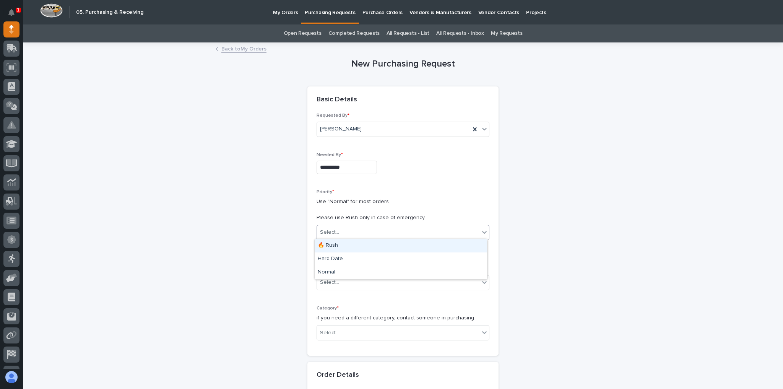
click at [338, 229] on div "Select..." at bounding box center [398, 232] width 162 height 13
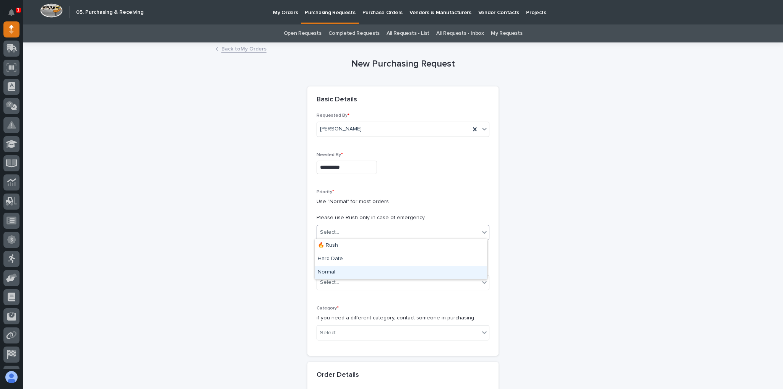
click at [338, 268] on div "Normal" at bounding box center [401, 272] width 172 height 13
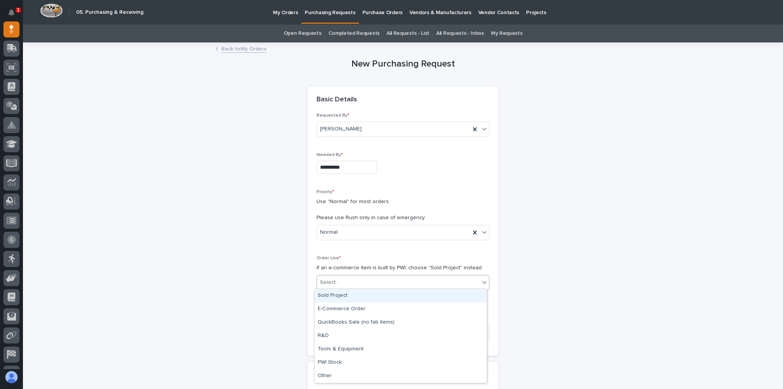
click at [331, 275] on div "Select..." at bounding box center [403, 282] width 173 height 15
click at [334, 289] on div "Sold Project" at bounding box center [401, 295] width 172 height 13
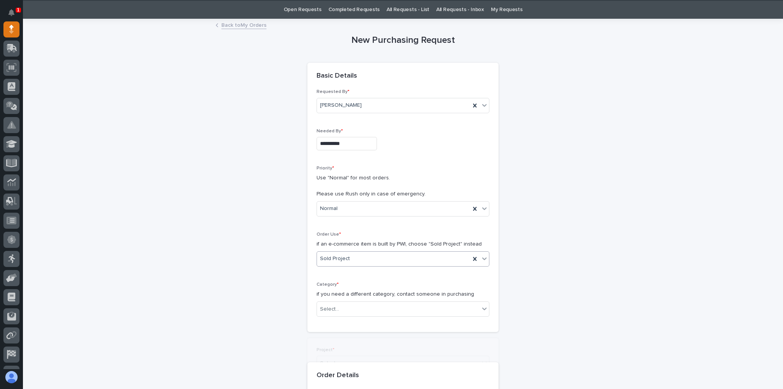
scroll to position [61, 0]
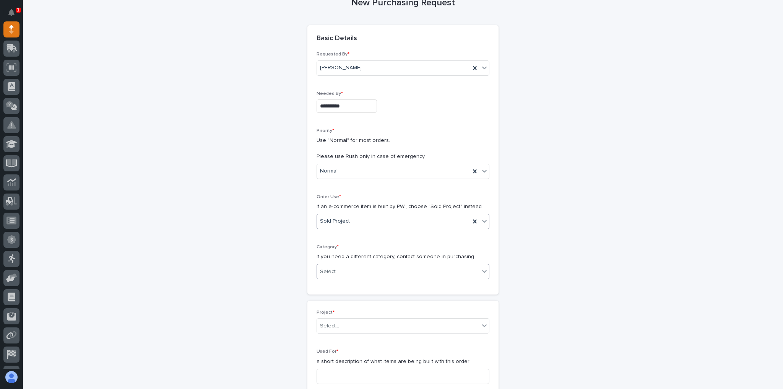
click at [346, 268] on div "Select..." at bounding box center [398, 271] width 162 height 13
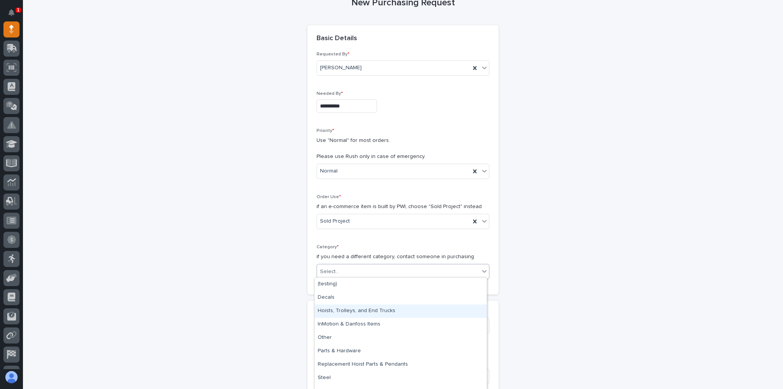
click at [343, 311] on div "Hoists, Trolleys, and End Trucks" at bounding box center [401, 310] width 172 height 13
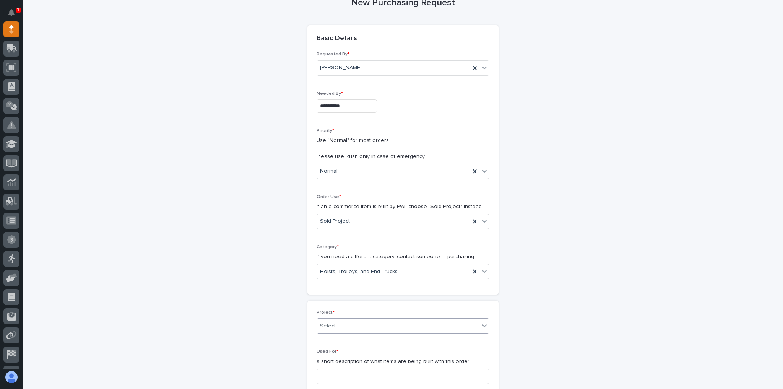
click at [339, 328] on div "Select..." at bounding box center [398, 326] width 162 height 13
type input "*****"
click at [445, 339] on div "26817 - Hoist Zone - Alliance Vehicle Solutions LLC - FSTRM5 Crane System" at bounding box center [401, 337] width 172 height 13
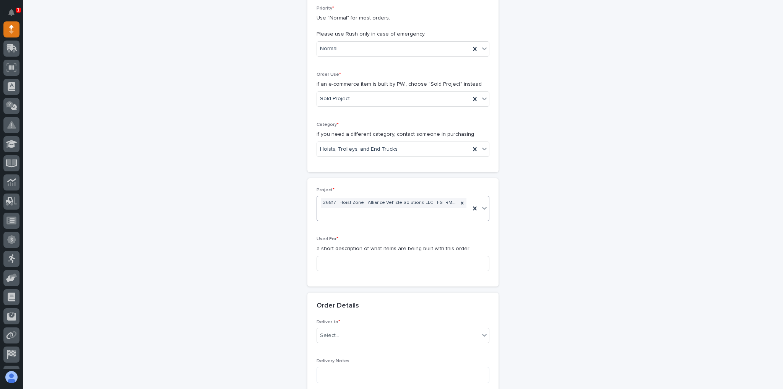
scroll to position [188, 0]
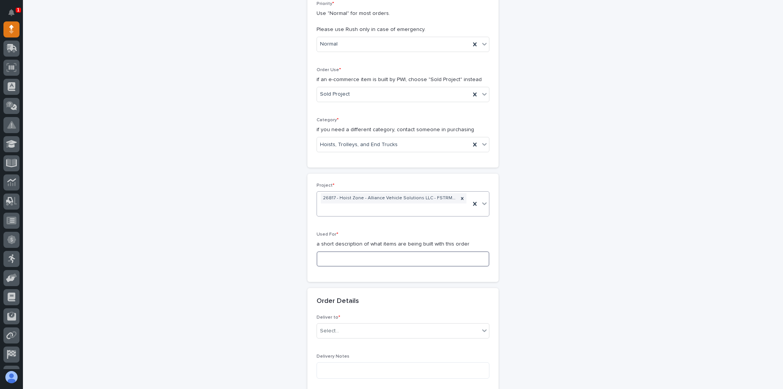
click at [362, 263] on input at bounding box center [403, 258] width 173 height 15
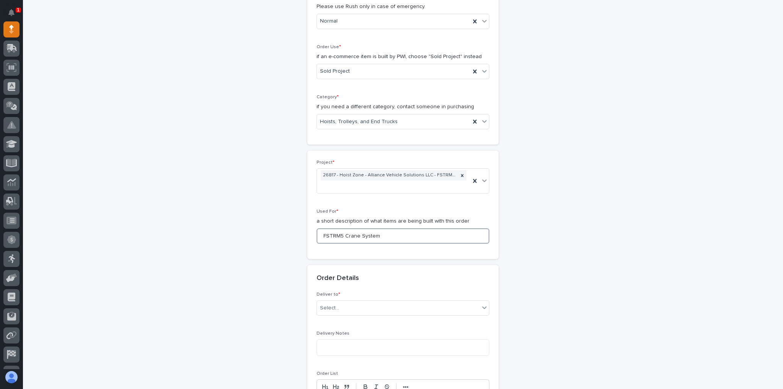
scroll to position [249, 0]
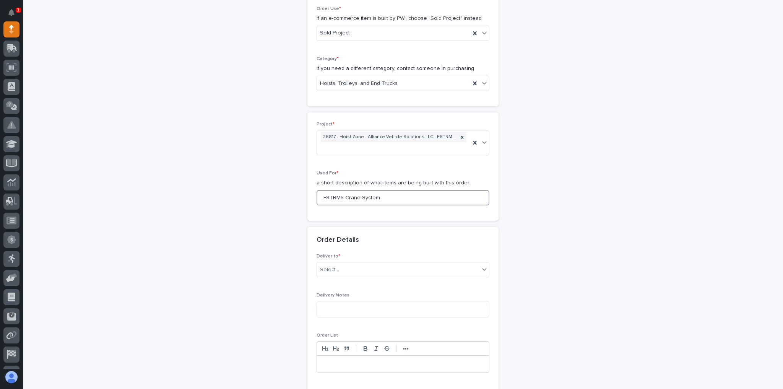
type input "FSTRM5 Crane System"
drag, startPoint x: 362, startPoint y: 257, endPoint x: 361, endPoint y: 265, distance: 8.1
click at [361, 257] on div "Deliver to * Select..." at bounding box center [403, 268] width 173 height 30
click at [361, 265] on div "Select..." at bounding box center [398, 269] width 162 height 13
click at [350, 285] on div "PWI" at bounding box center [401, 280] width 172 height 13
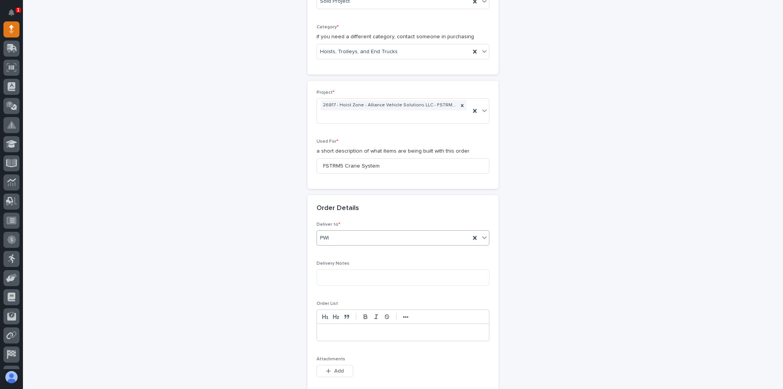
scroll to position [310, 0]
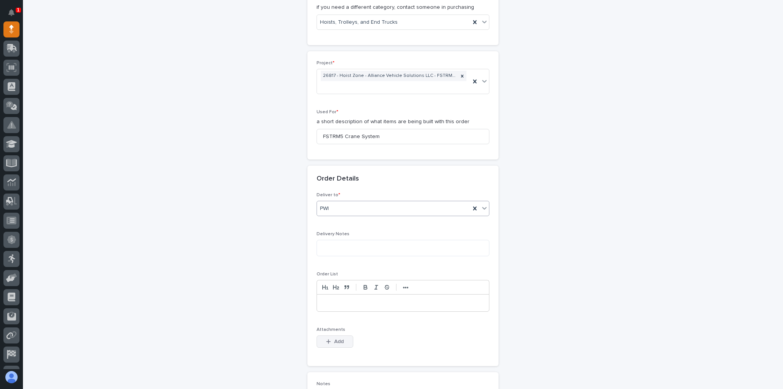
click at [334, 339] on span "Add" at bounding box center [339, 341] width 10 height 7
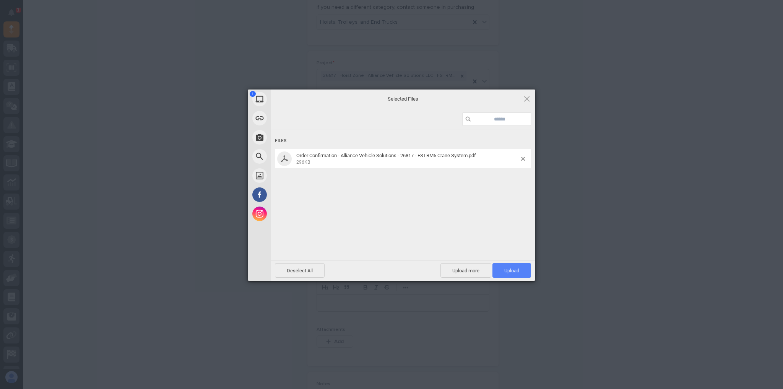
click at [494, 267] on span "Upload 1" at bounding box center [511, 270] width 39 height 15
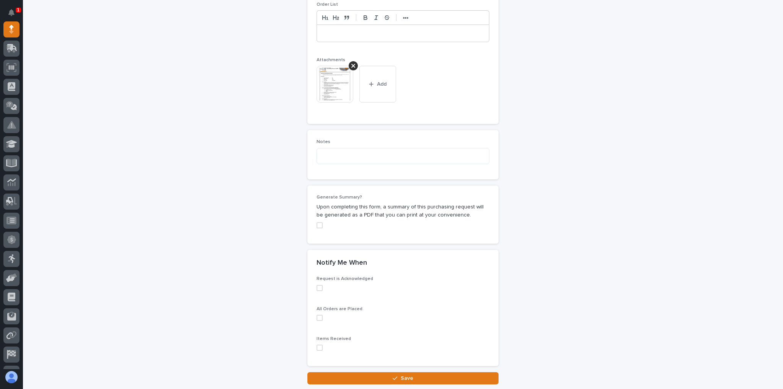
scroll to position [599, 0]
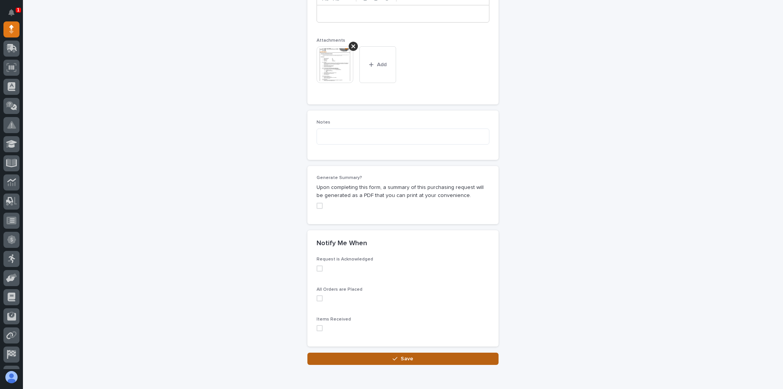
click at [412, 354] on button "Save" at bounding box center [402, 358] width 191 height 12
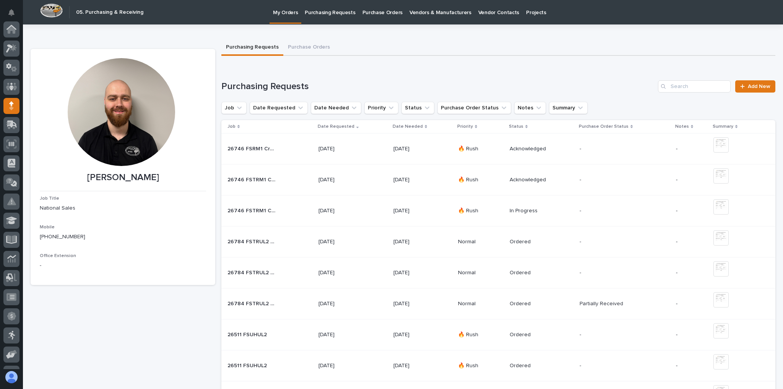
scroll to position [76, 0]
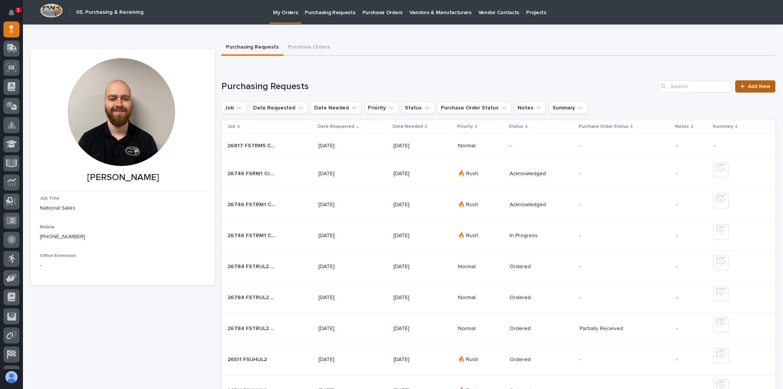
click at [750, 81] on link "Add New" at bounding box center [755, 86] width 40 height 12
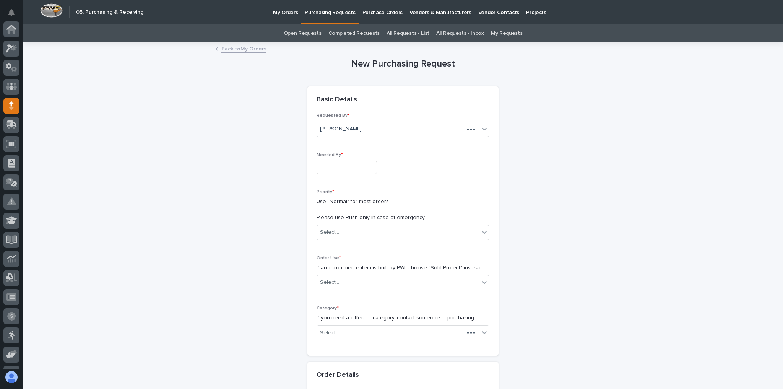
scroll to position [76, 0]
click at [357, 166] on input "text" at bounding box center [347, 167] width 60 height 13
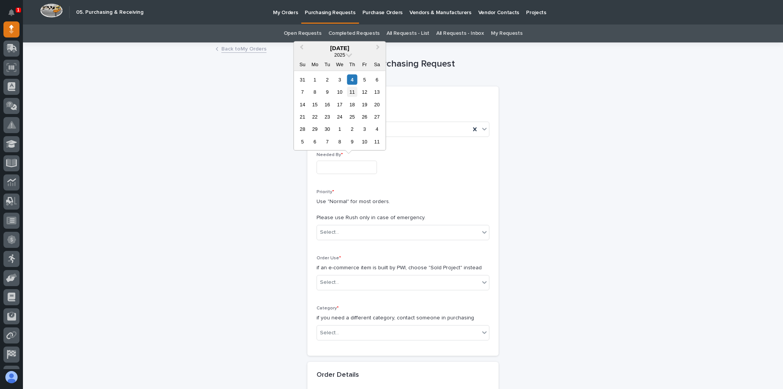
click at [353, 90] on div "11" at bounding box center [352, 92] width 10 height 10
type input "**********"
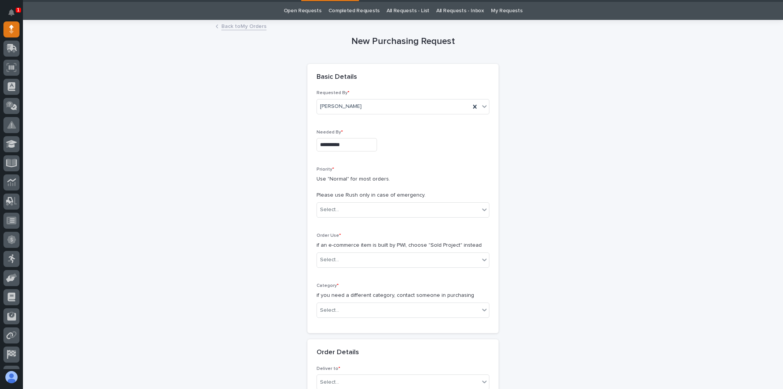
scroll to position [31, 0]
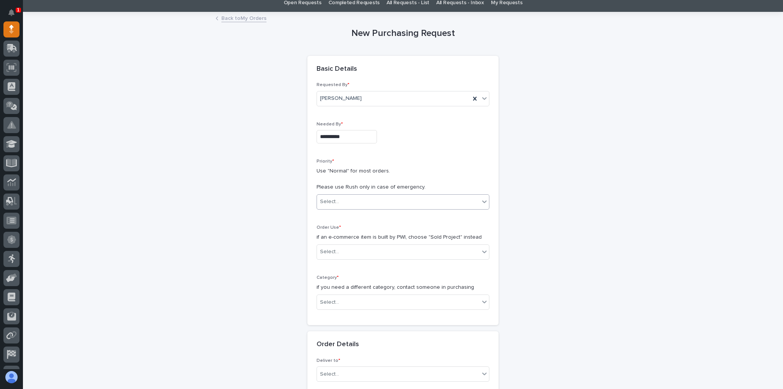
click at [333, 203] on div "Select..." at bounding box center [329, 202] width 19 height 8
click at [336, 237] on div "Normal" at bounding box center [401, 241] width 172 height 13
click at [340, 205] on div "Normal" at bounding box center [393, 201] width 153 height 13
click at [336, 237] on div "Normal" at bounding box center [401, 241] width 172 height 13
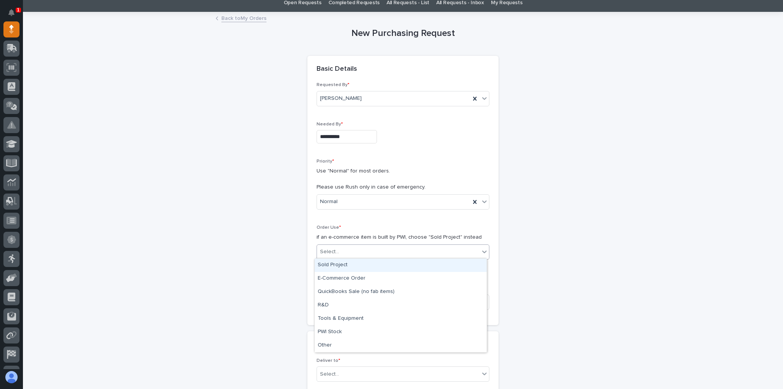
click at [334, 246] on div "Select..." at bounding box center [398, 251] width 162 height 13
click at [335, 259] on div "Sold Project" at bounding box center [401, 264] width 172 height 13
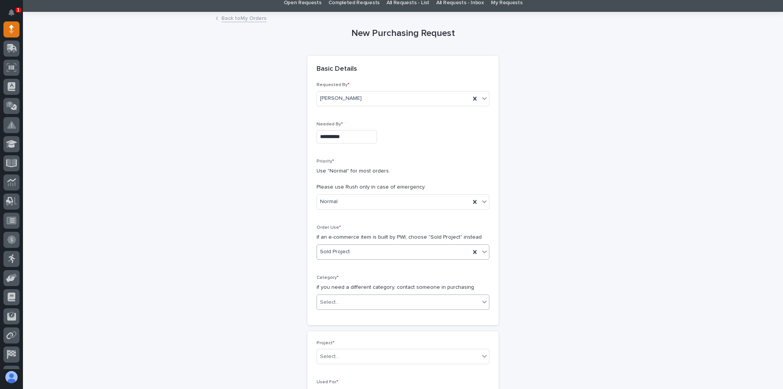
click at [331, 296] on div "Select..." at bounding box center [398, 302] width 162 height 13
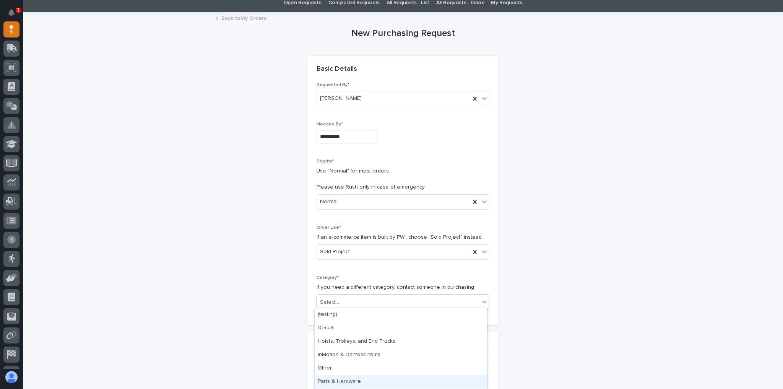
click at [344, 380] on div "Parts & Hardware" at bounding box center [401, 381] width 172 height 13
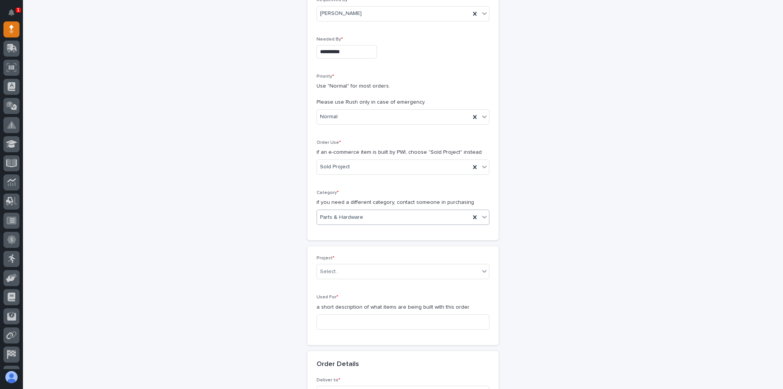
scroll to position [122, 0]
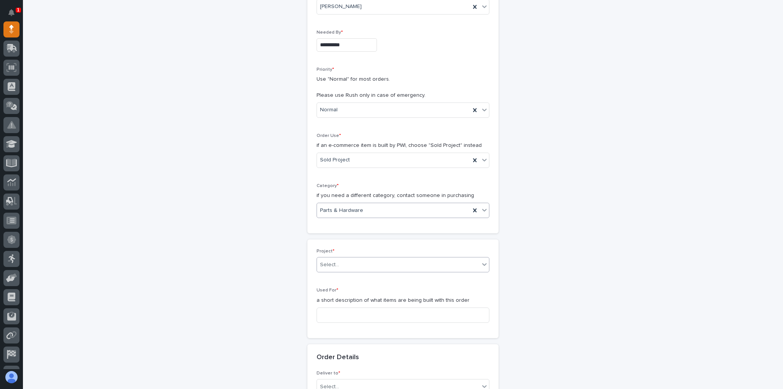
click at [341, 264] on div "Select..." at bounding box center [398, 264] width 162 height 13
type input "*****"
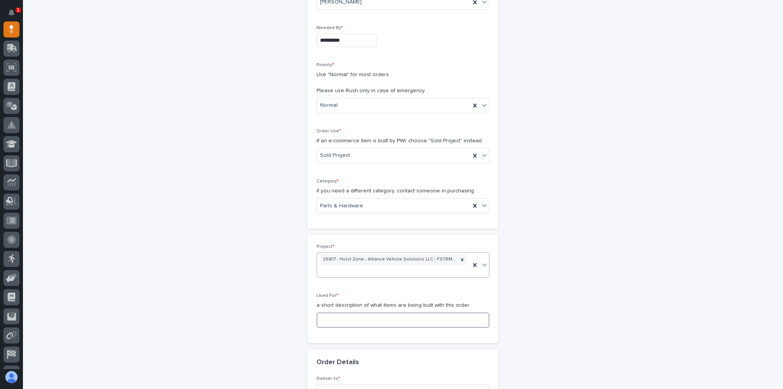
click at [348, 314] on input at bounding box center [403, 319] width 173 height 15
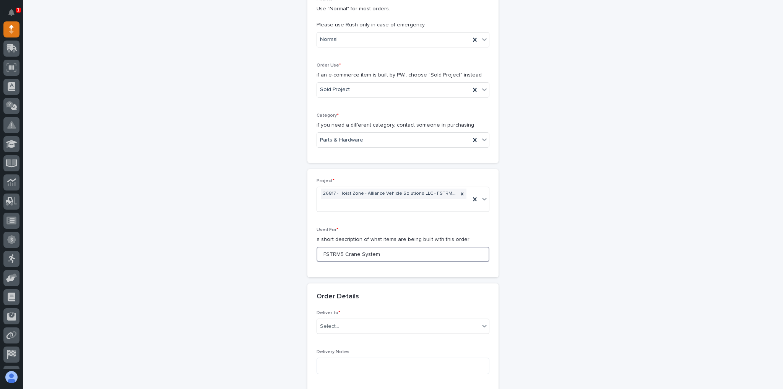
scroll to position [219, 0]
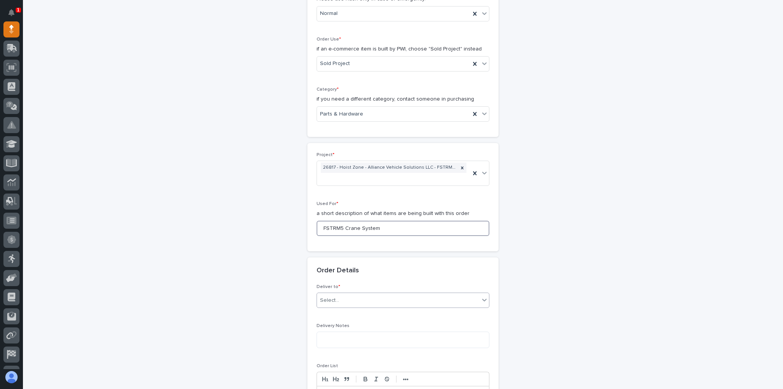
type input "FSTRM5 Crane System"
click at [349, 296] on div "Select..." at bounding box center [398, 300] width 162 height 13
click at [344, 313] on div "PWI" at bounding box center [401, 311] width 172 height 13
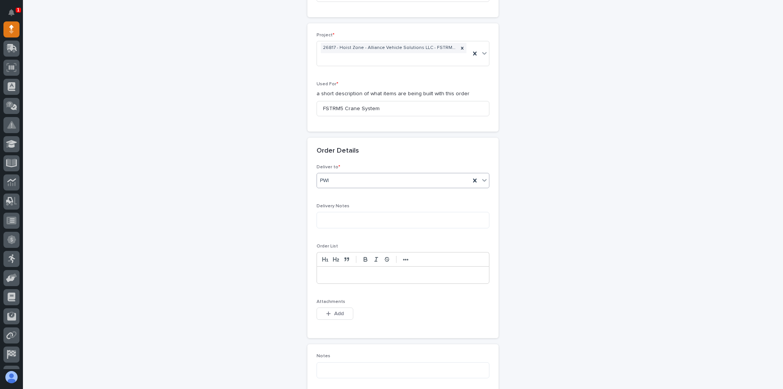
scroll to position [341, 0]
click at [330, 308] on div "button" at bounding box center [330, 310] width 8 height 5
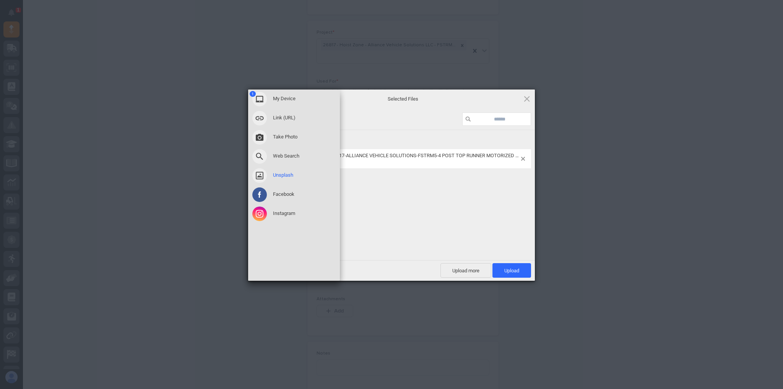
click at [331, 180] on div "Unsplash" at bounding box center [294, 175] width 92 height 19
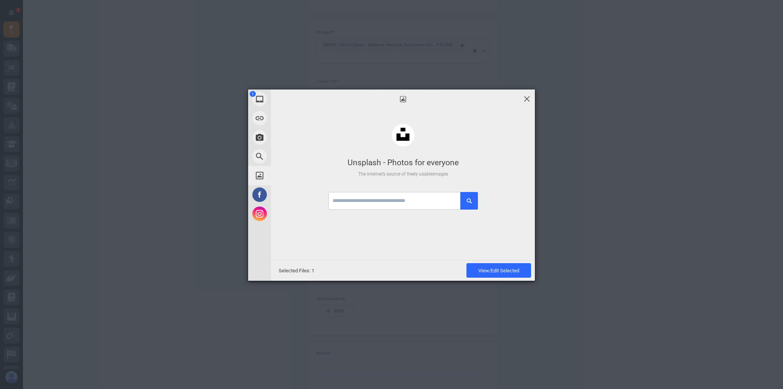
click at [524, 99] on span at bounding box center [527, 98] width 8 height 8
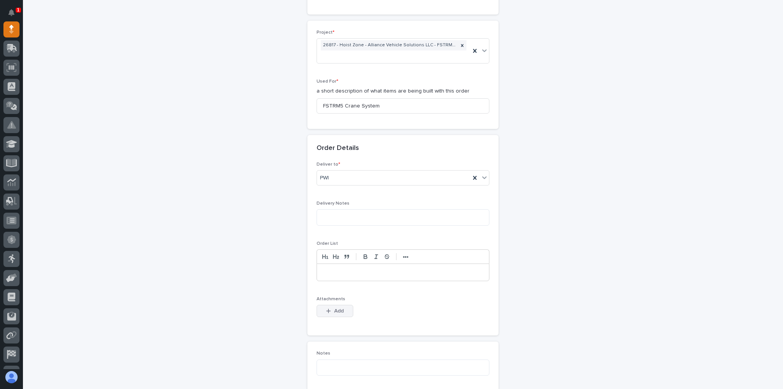
click at [338, 307] on span "Add" at bounding box center [339, 310] width 10 height 7
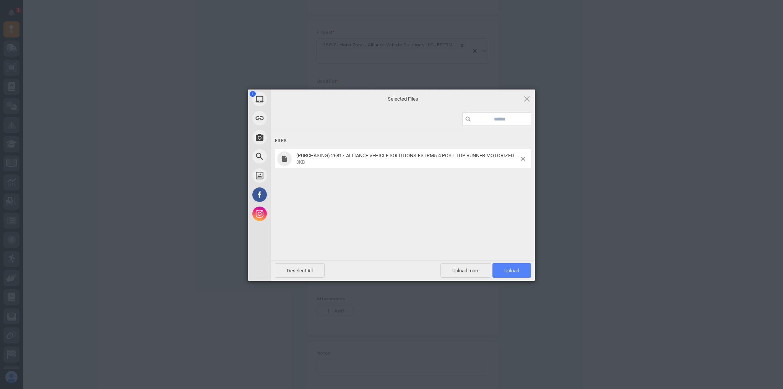
click at [513, 268] on span "Upload 1" at bounding box center [511, 271] width 15 height 6
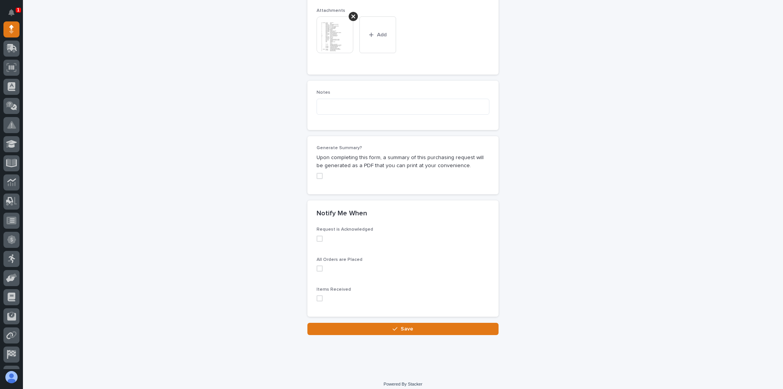
scroll to position [632, 0]
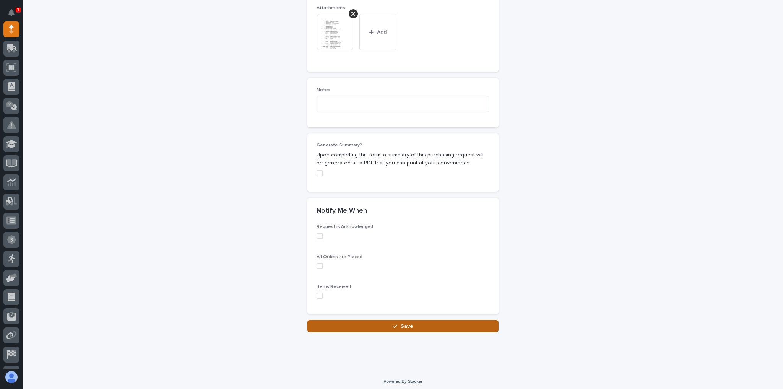
click at [443, 324] on button "Save" at bounding box center [402, 326] width 191 height 12
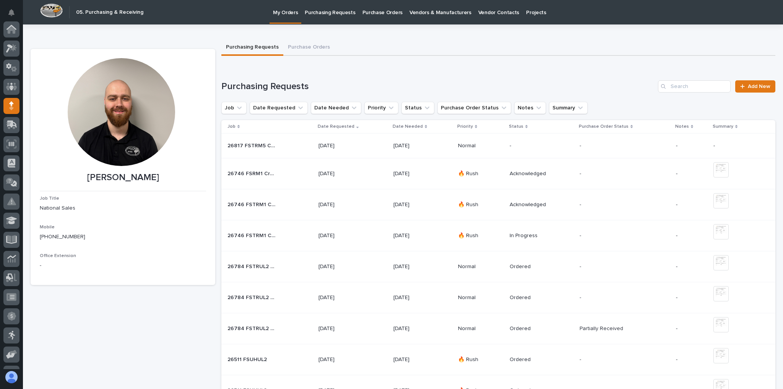
scroll to position [76, 0]
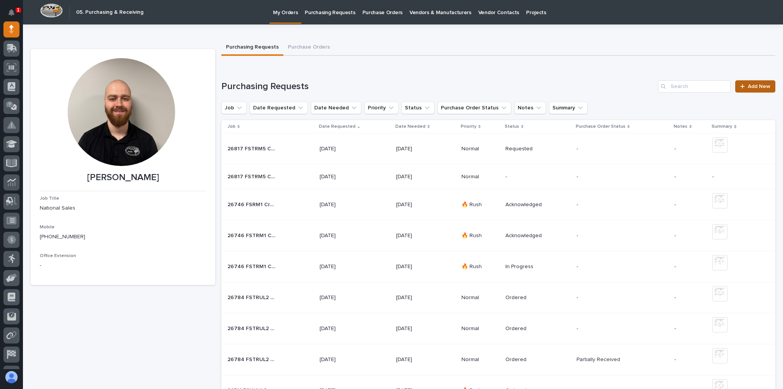
click at [748, 88] on span "Add New" at bounding box center [759, 86] width 23 height 5
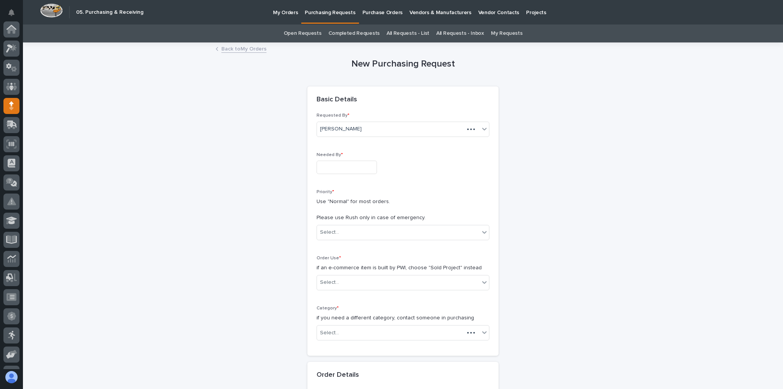
scroll to position [76, 0]
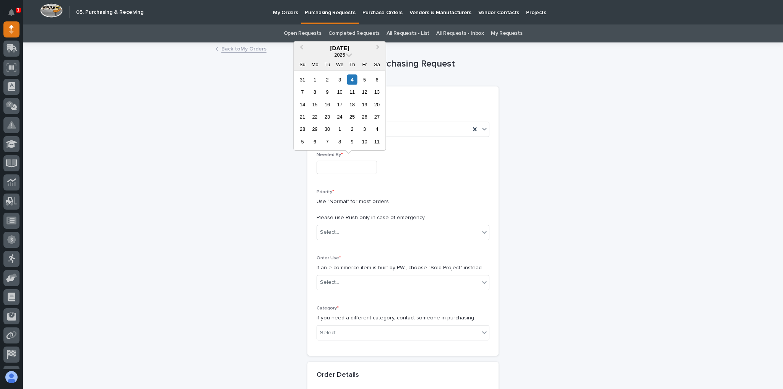
click at [328, 170] on input "text" at bounding box center [347, 167] width 60 height 13
click at [354, 94] on div "11" at bounding box center [352, 92] width 10 height 10
type input "**********"
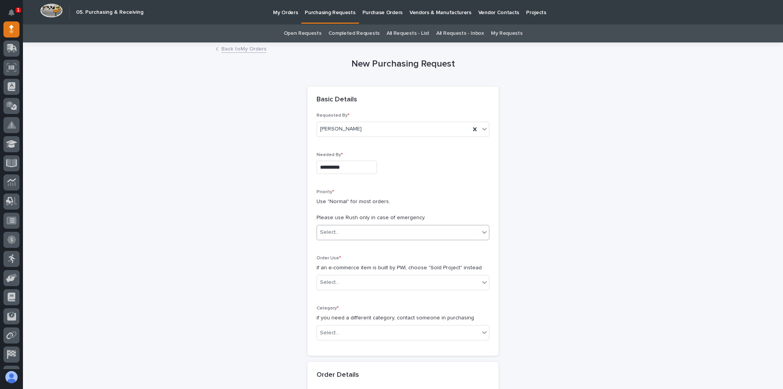
click at [331, 232] on div "Select..." at bounding box center [329, 232] width 19 height 8
click at [336, 276] on div "Select..." at bounding box center [398, 282] width 162 height 13
type input "*"
click at [334, 296] on div "Sold Project" at bounding box center [401, 295] width 172 height 13
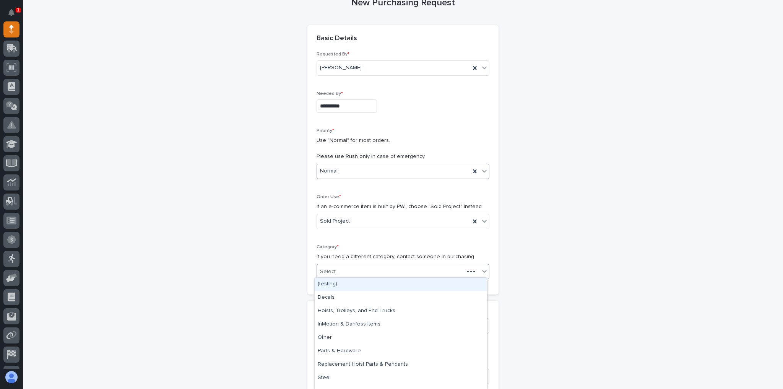
click at [347, 268] on div "Select..." at bounding box center [390, 271] width 147 height 13
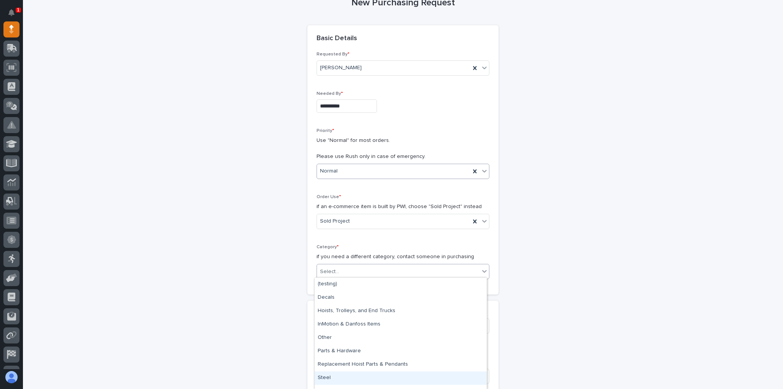
click at [335, 373] on div "Steel" at bounding box center [401, 377] width 172 height 13
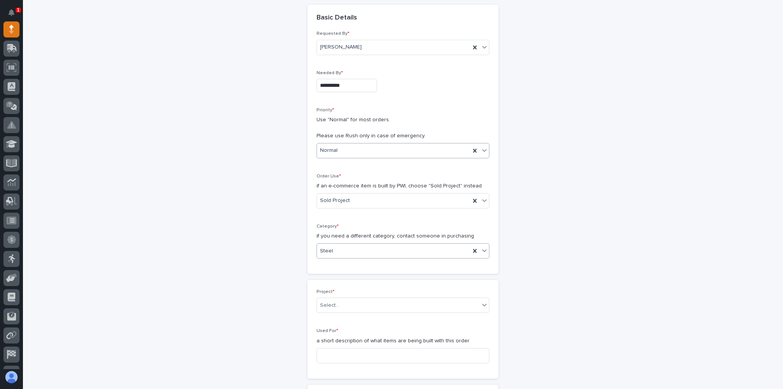
scroll to position [92, 0]
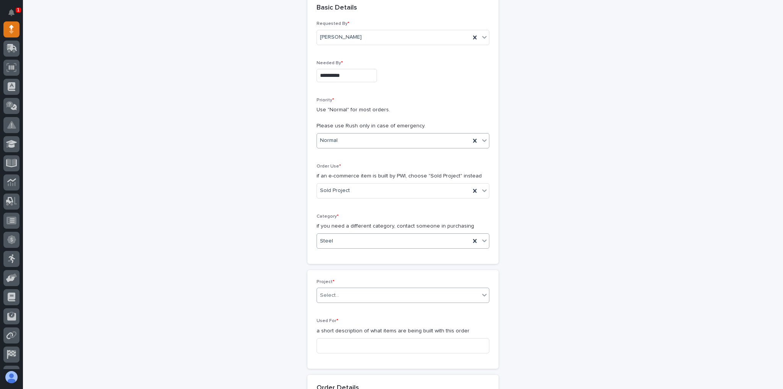
click at [339, 299] on div "Select..." at bounding box center [398, 295] width 162 height 13
type input "*****"
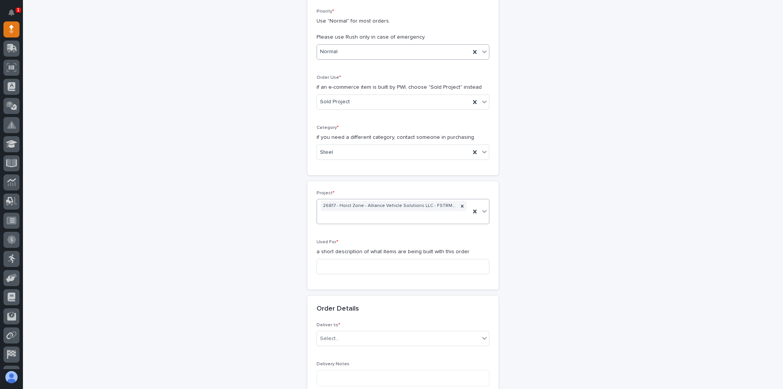
scroll to position [183, 0]
click at [347, 268] on input at bounding box center [403, 263] width 173 height 15
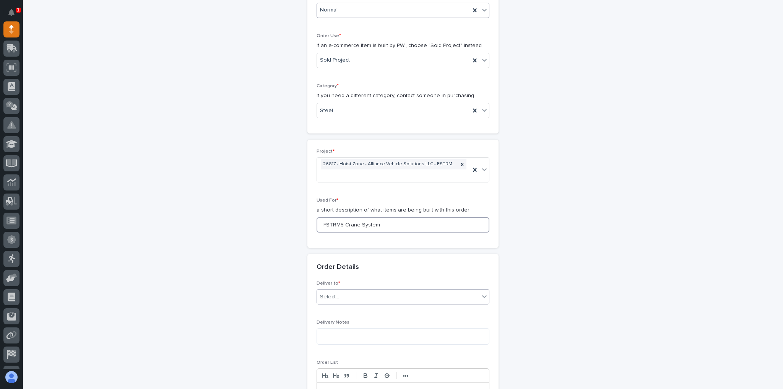
scroll to position [245, 0]
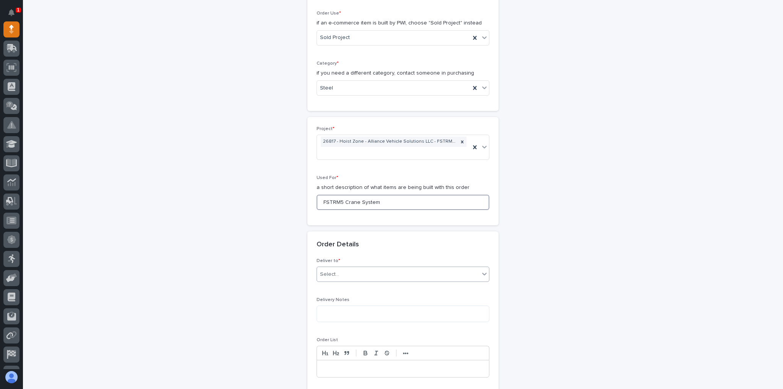
type input "FSTRM5 Crane System"
click at [349, 268] on div "Select..." at bounding box center [398, 274] width 162 height 13
click at [344, 286] on div "PWI" at bounding box center [401, 285] width 172 height 13
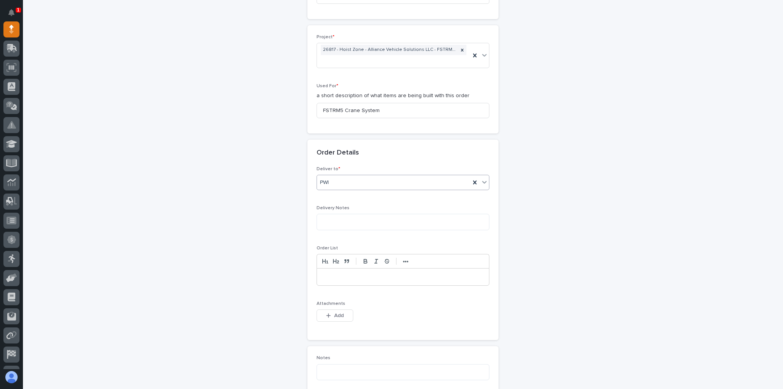
scroll to position [367, 0]
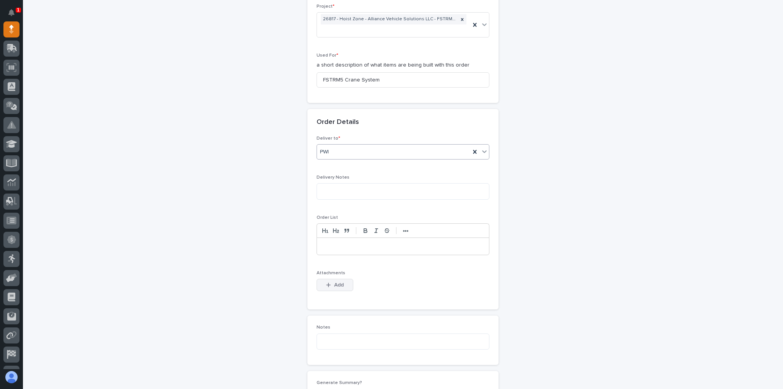
click at [343, 279] on button "Add" at bounding box center [335, 285] width 37 height 12
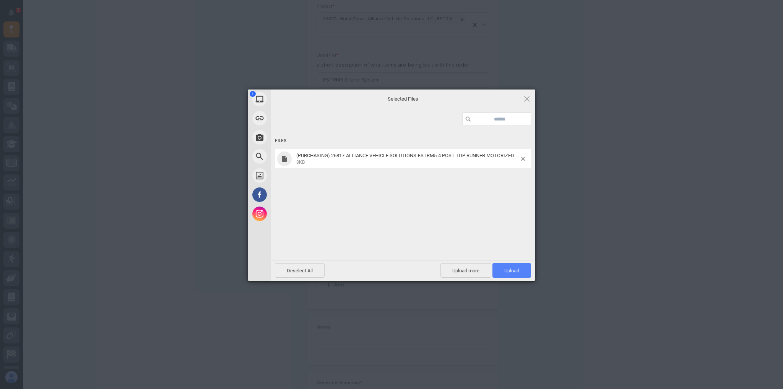
click at [512, 270] on span "Upload 1" at bounding box center [511, 271] width 15 height 6
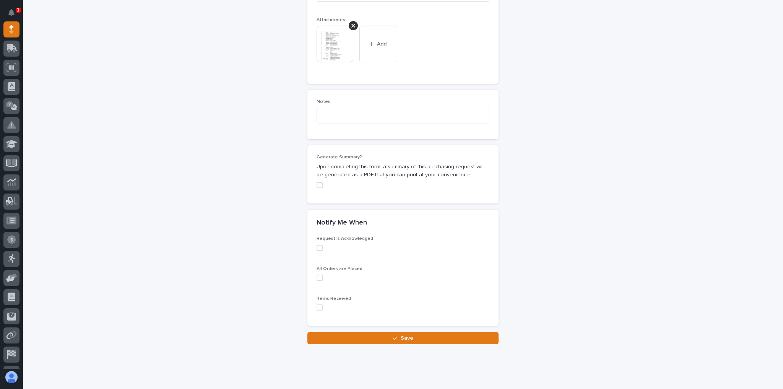
scroll to position [632, 0]
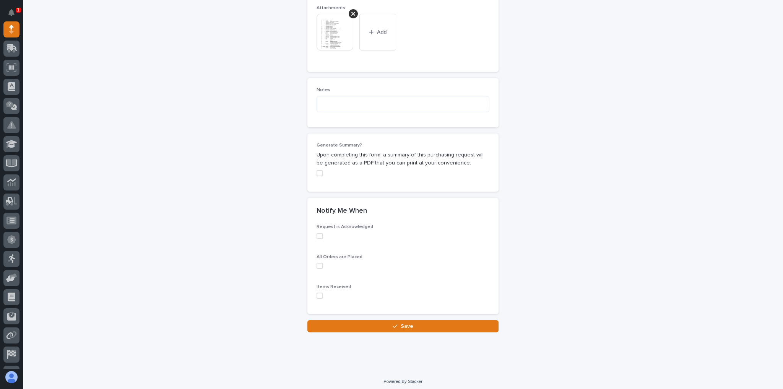
click at [440, 320] on button "Save" at bounding box center [402, 326] width 191 height 12
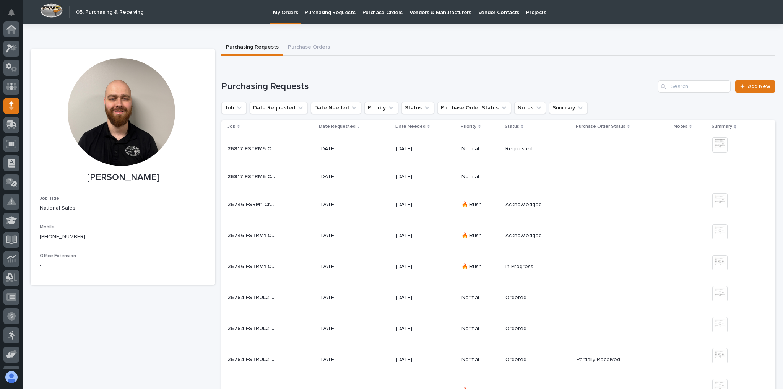
scroll to position [76, 0]
